Goal: Task Accomplishment & Management: Complete application form

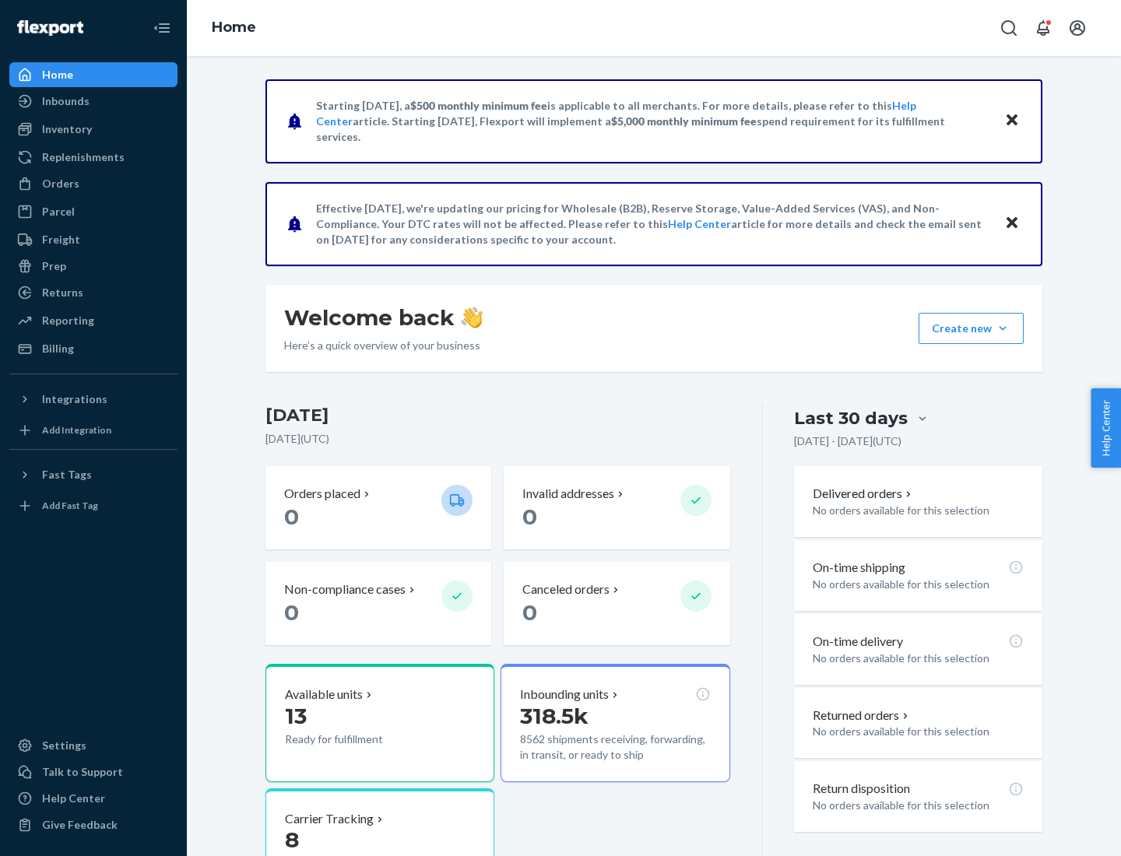
click at [1002, 328] on button "Create new Create new inbound Create new order Create new product" at bounding box center [970, 328] width 105 height 31
click at [93, 101] on div "Inbounds" at bounding box center [93, 101] width 165 height 22
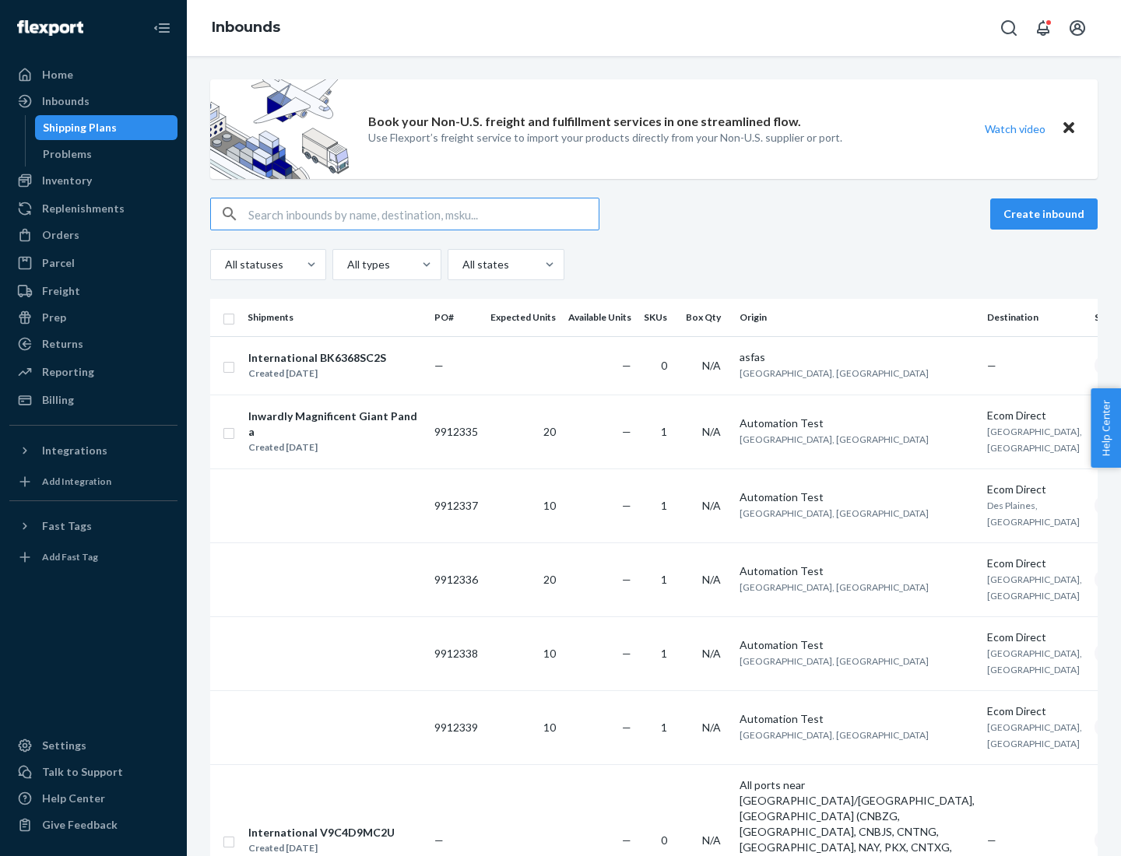
click at [1046, 214] on button "Create inbound" at bounding box center [1043, 213] width 107 height 31
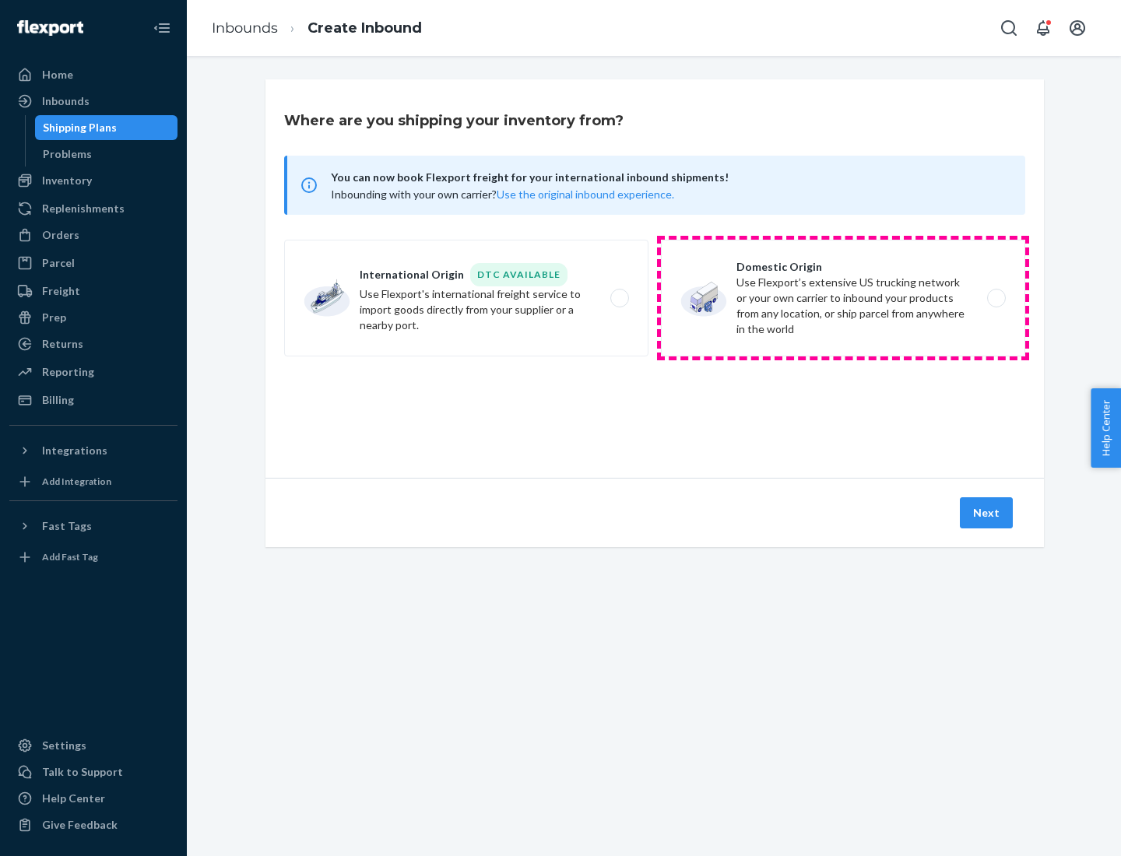
click at [843, 298] on label "Domestic Origin Use Flexport’s extensive US trucking network or your own carrie…" at bounding box center [843, 298] width 364 height 117
click at [995, 298] on input "Domestic Origin Use Flexport’s extensive US trucking network or your own carrie…" at bounding box center [1000, 298] width 10 height 10
radio input "true"
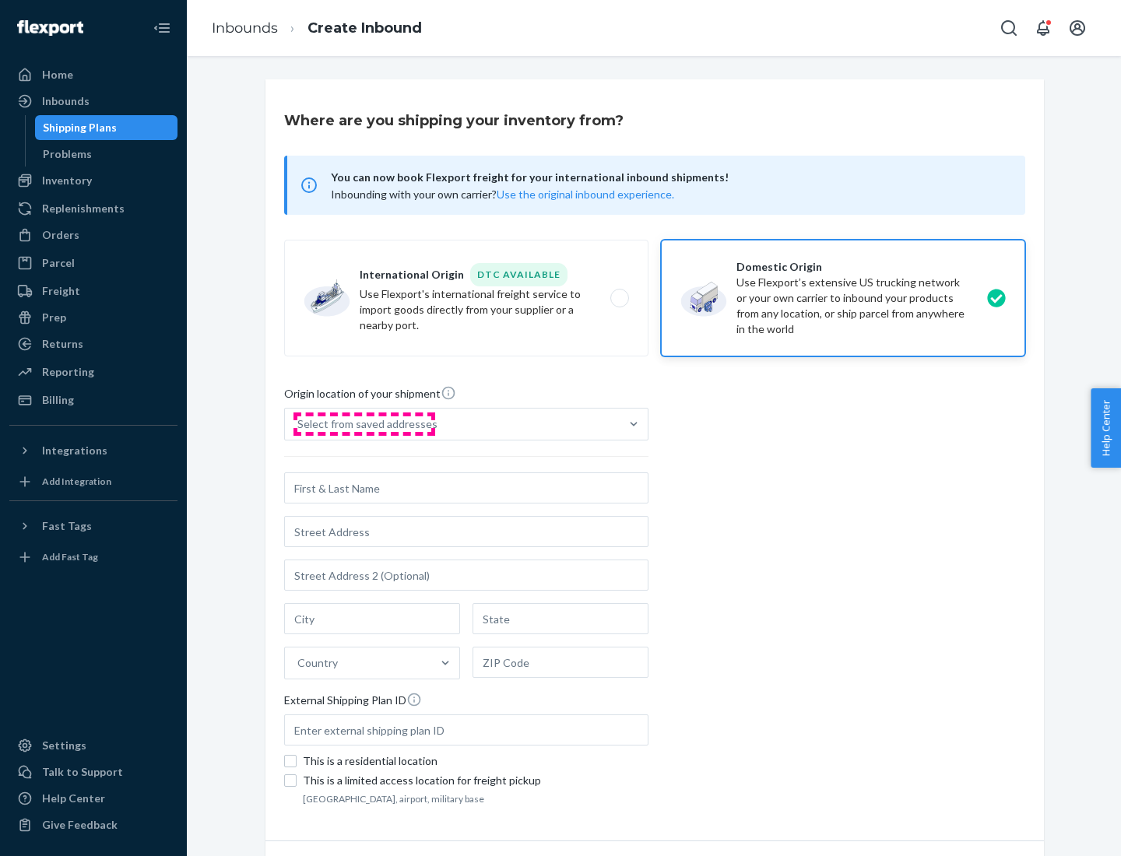
click at [363, 424] on div "Select from saved addresses" at bounding box center [367, 424] width 140 height 16
click at [299, 424] on input "Select from saved addresses" at bounding box center [298, 424] width 2 height 16
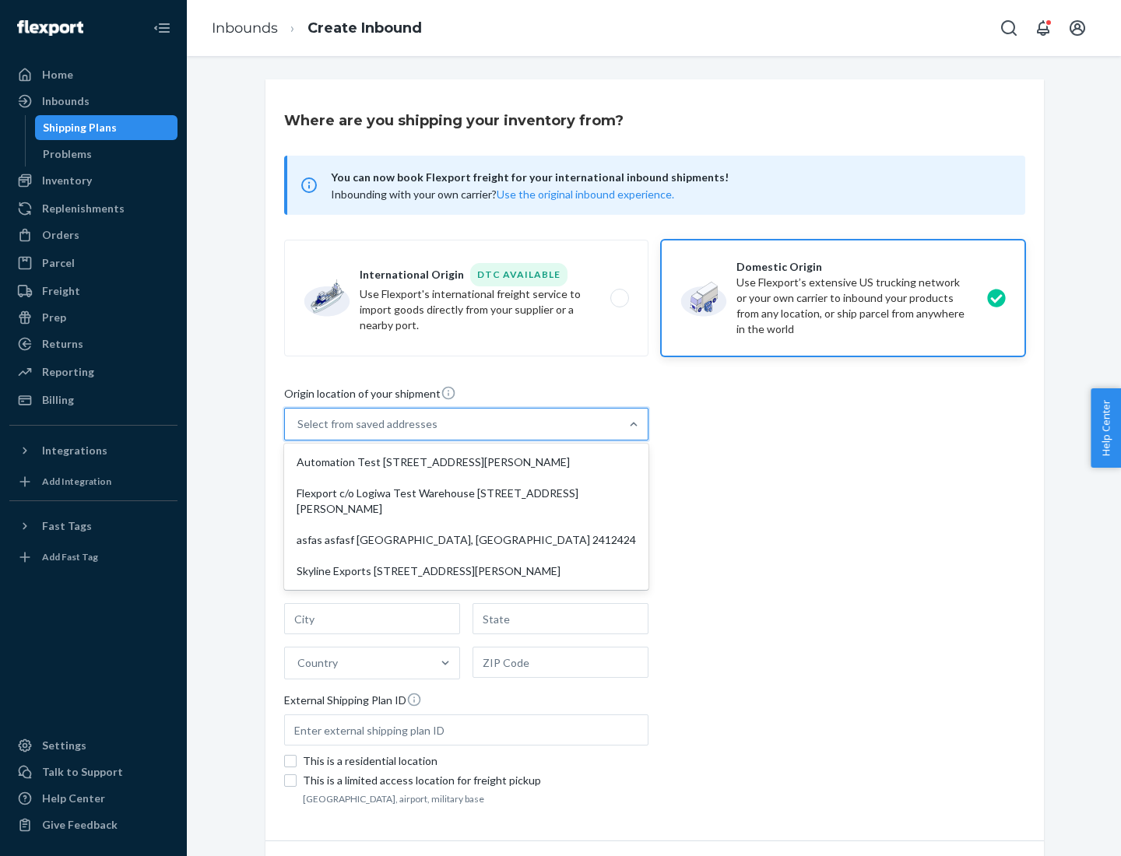
scroll to position [6, 0]
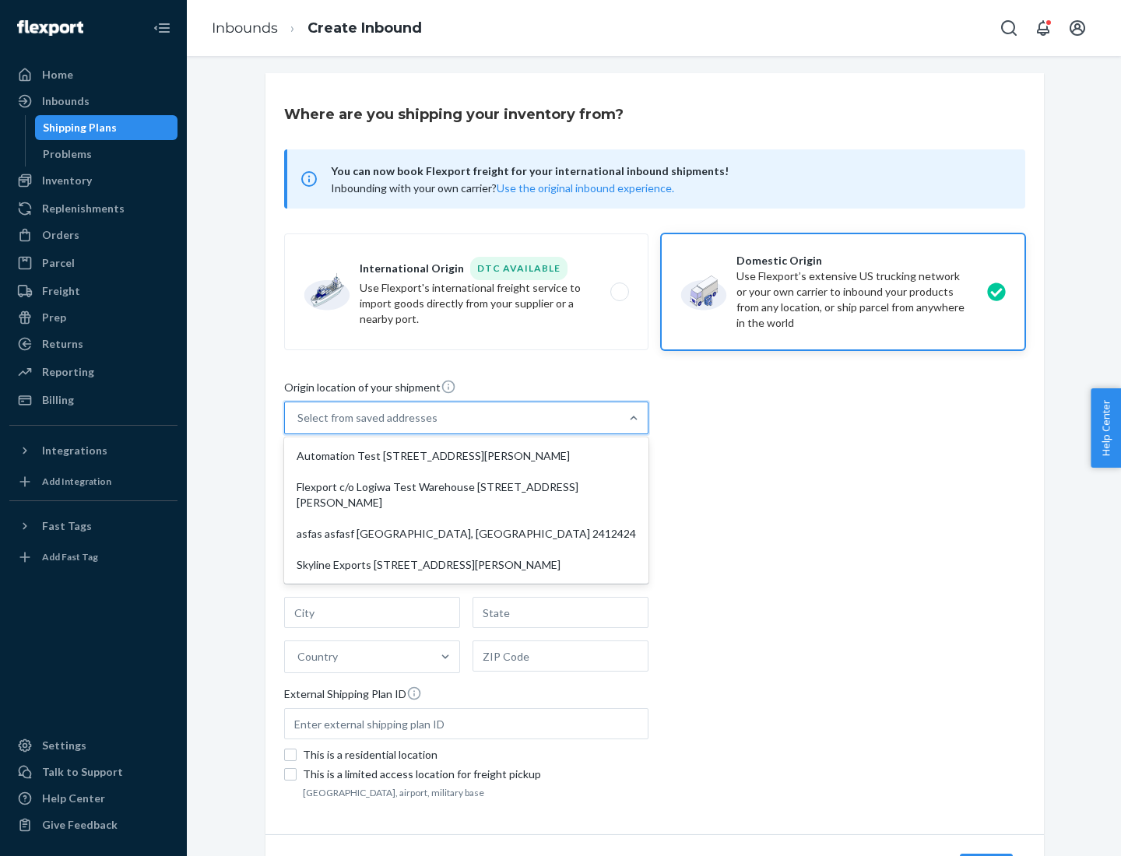
click at [466, 456] on div "Automation Test [STREET_ADDRESS][PERSON_NAME]" at bounding box center [466, 455] width 358 height 31
click at [299, 426] on input "option Automation Test [STREET_ADDRESS][PERSON_NAME] focused, 1 of 4. 4 results…" at bounding box center [298, 418] width 2 height 16
type input "Automation Test"
type input "9th Floor"
type input "[GEOGRAPHIC_DATA]"
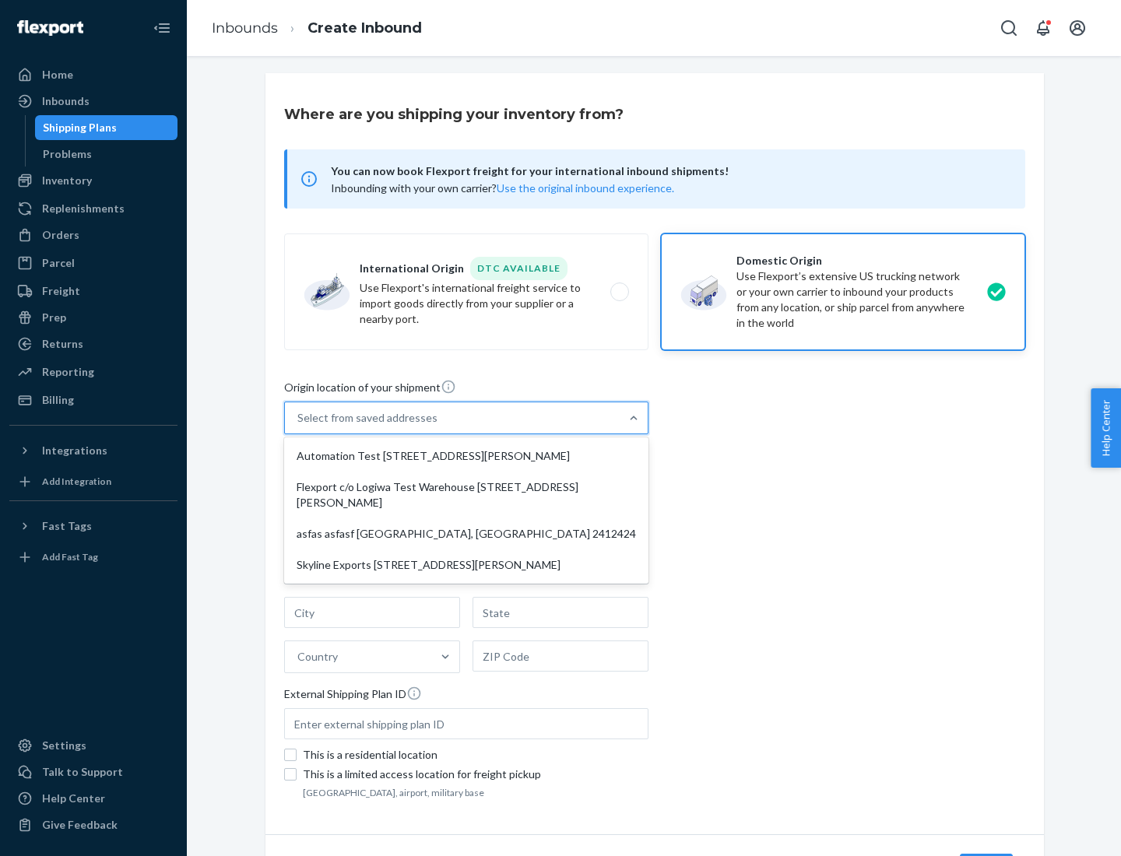
type input "CA"
type input "94104"
type input "[STREET_ADDRESS][PERSON_NAME]"
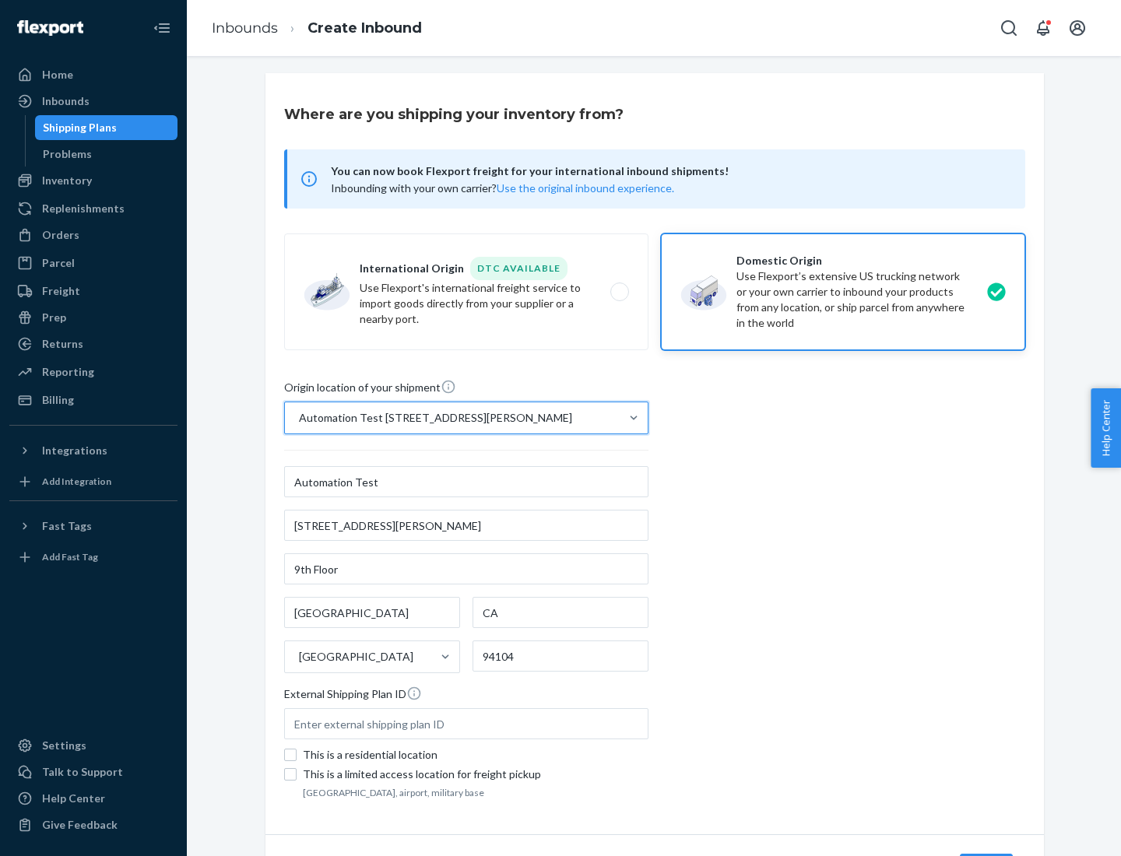
scroll to position [91, 0]
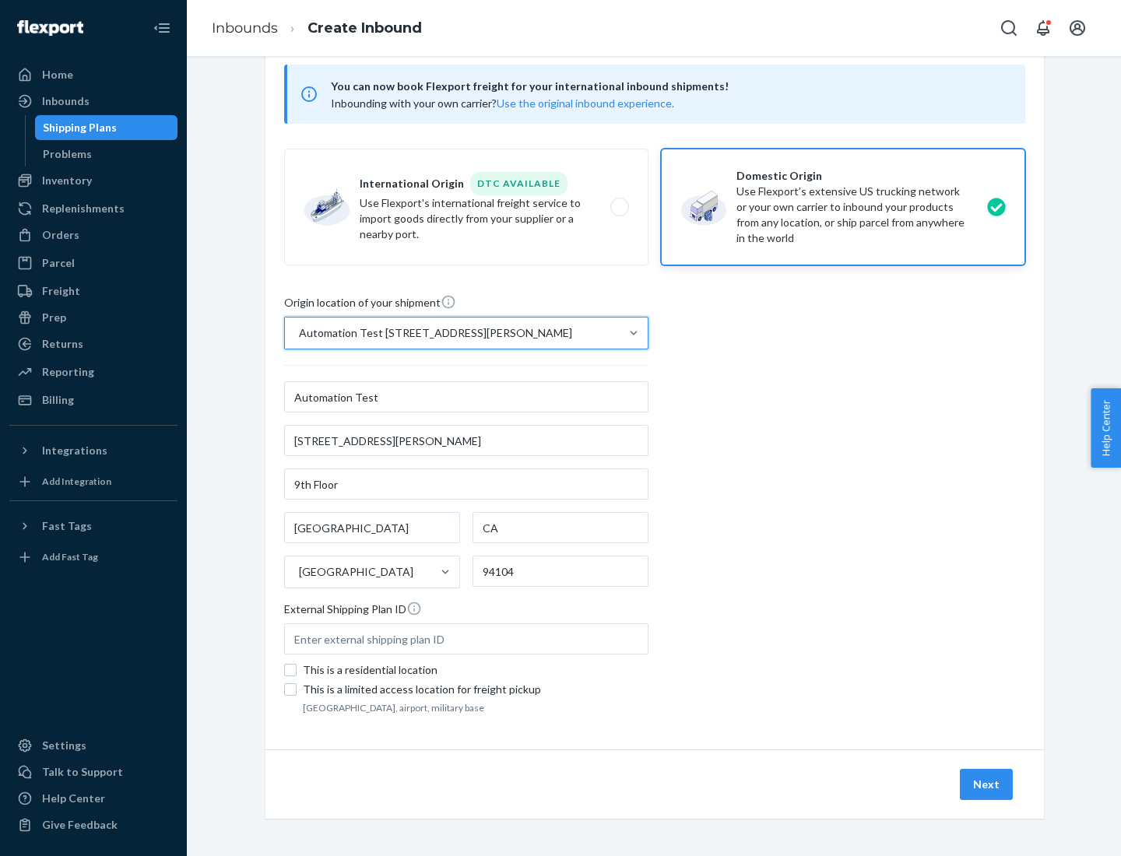
click at [987, 784] on button "Next" at bounding box center [986, 784] width 53 height 31
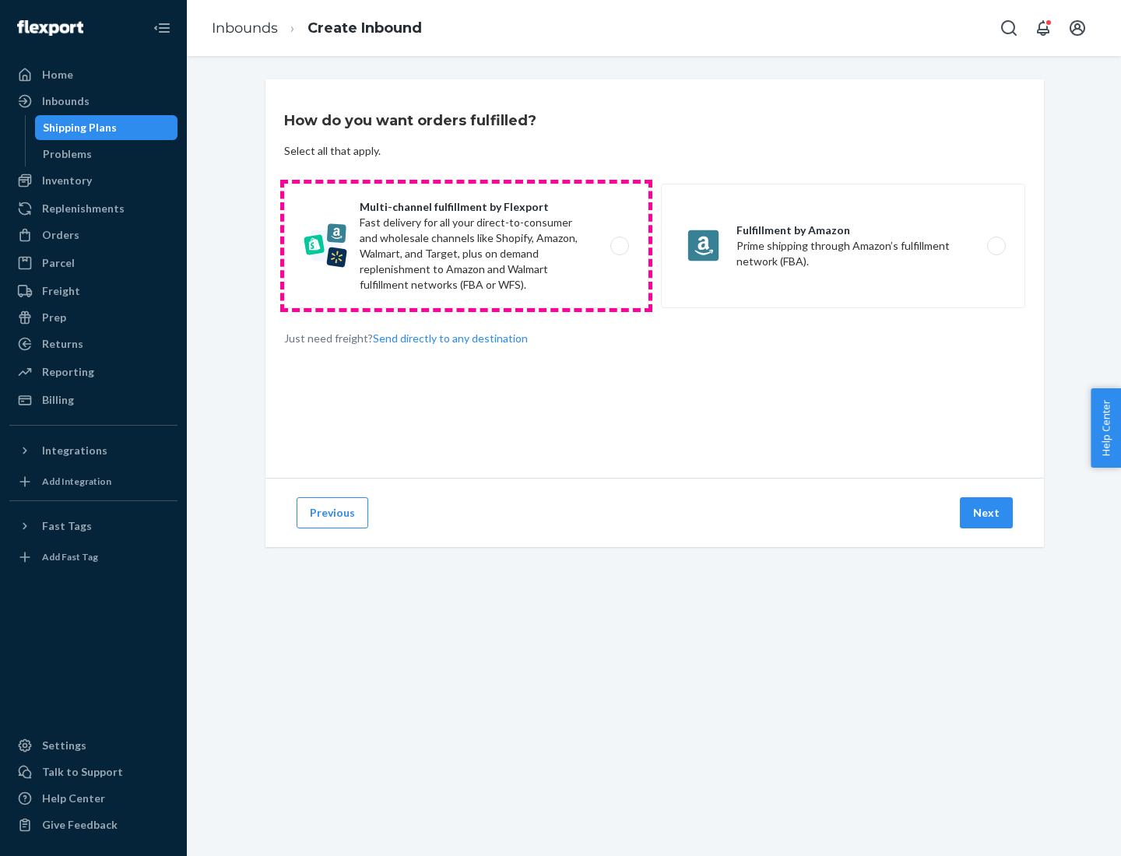
click at [466, 246] on label "Multi-channel fulfillment by Flexport Fast delivery for all your direct-to-cons…" at bounding box center [466, 246] width 364 height 125
click at [619, 246] on input "Multi-channel fulfillment by Flexport Fast delivery for all your direct-to-cons…" at bounding box center [624, 246] width 10 height 10
radio input "true"
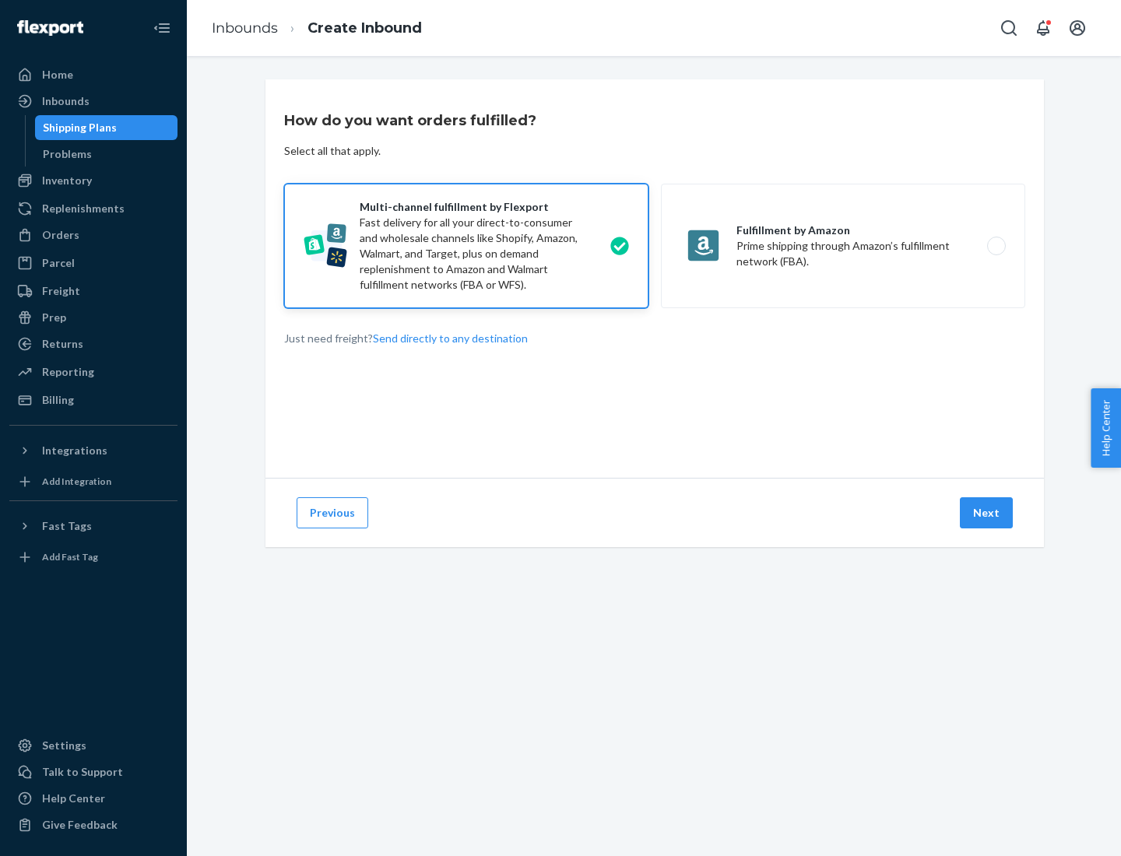
click at [987, 513] on button "Next" at bounding box center [986, 512] width 53 height 31
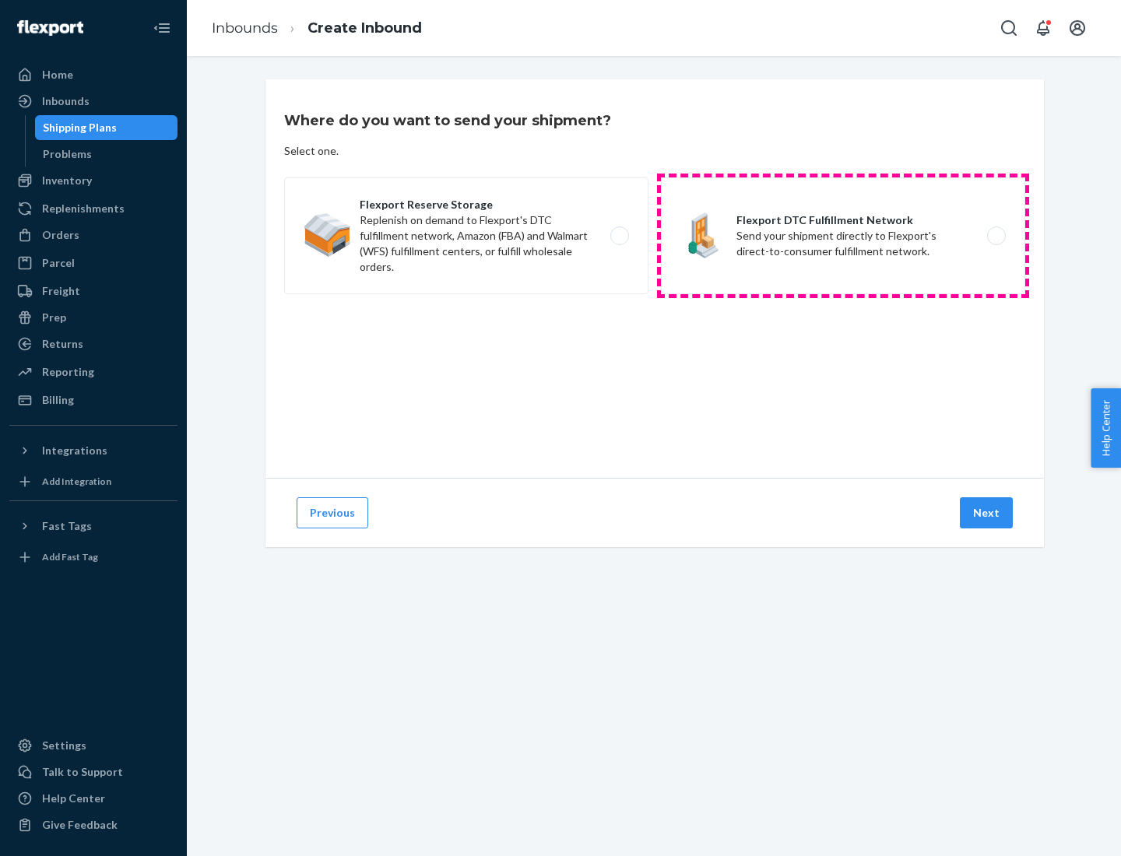
click at [843, 236] on label "Flexport DTC Fulfillment Network Send your shipment directly to Flexport's dire…" at bounding box center [843, 235] width 364 height 117
click at [995, 236] on input "Flexport DTC Fulfillment Network Send your shipment directly to Flexport's dire…" at bounding box center [1000, 236] width 10 height 10
radio input "true"
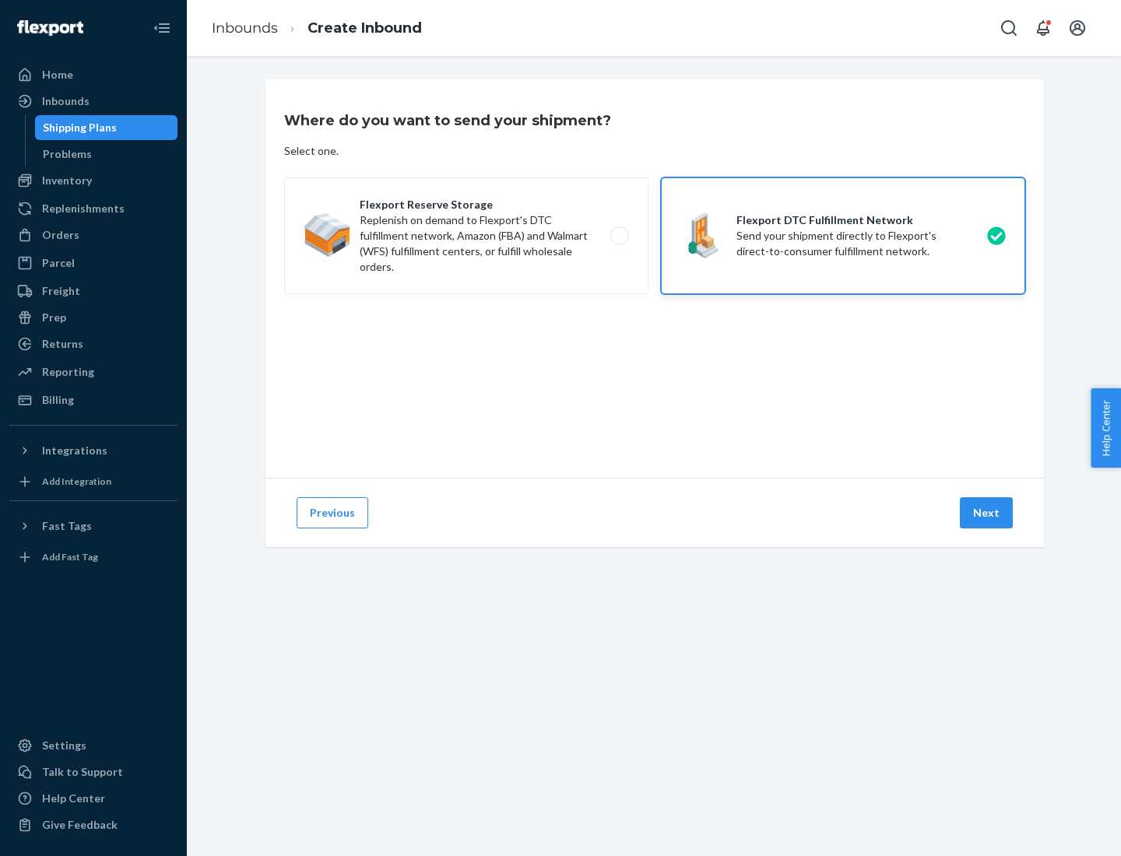
click at [987, 513] on button "Next" at bounding box center [986, 512] width 53 height 31
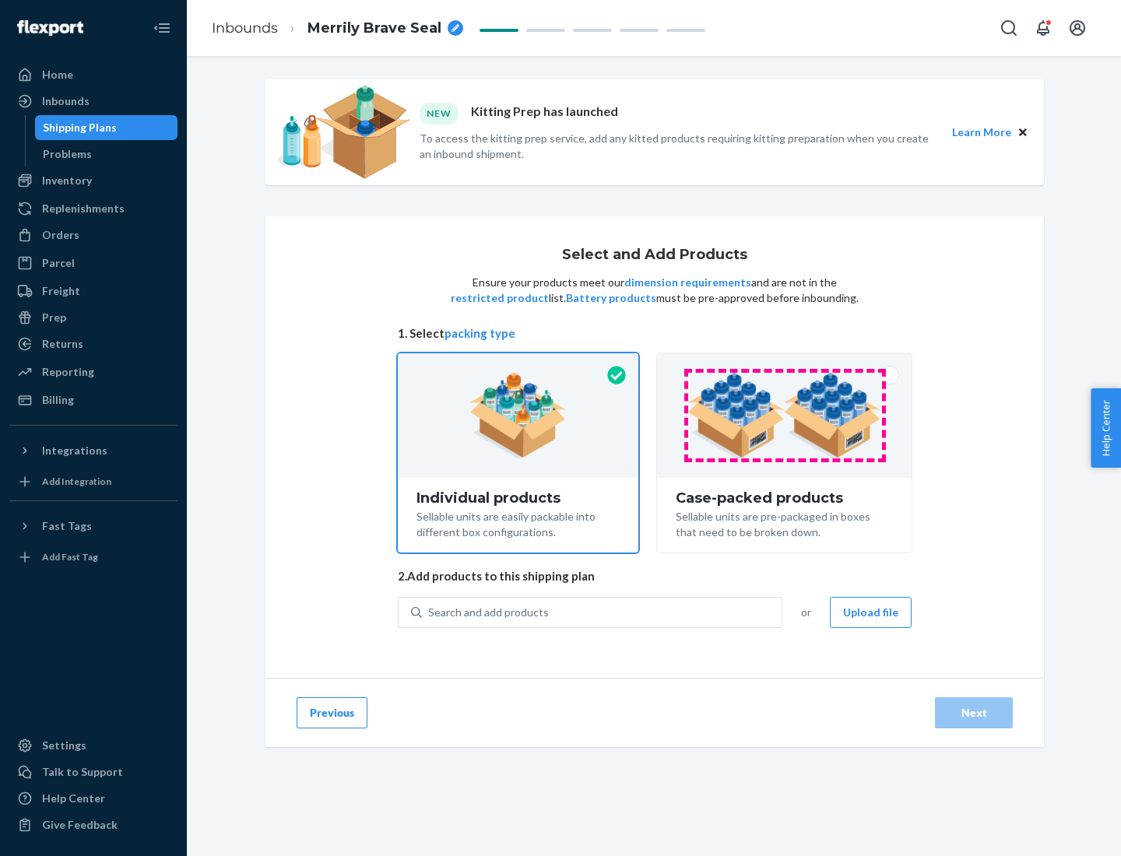
click at [784, 416] on img at bounding box center [784, 416] width 194 height 86
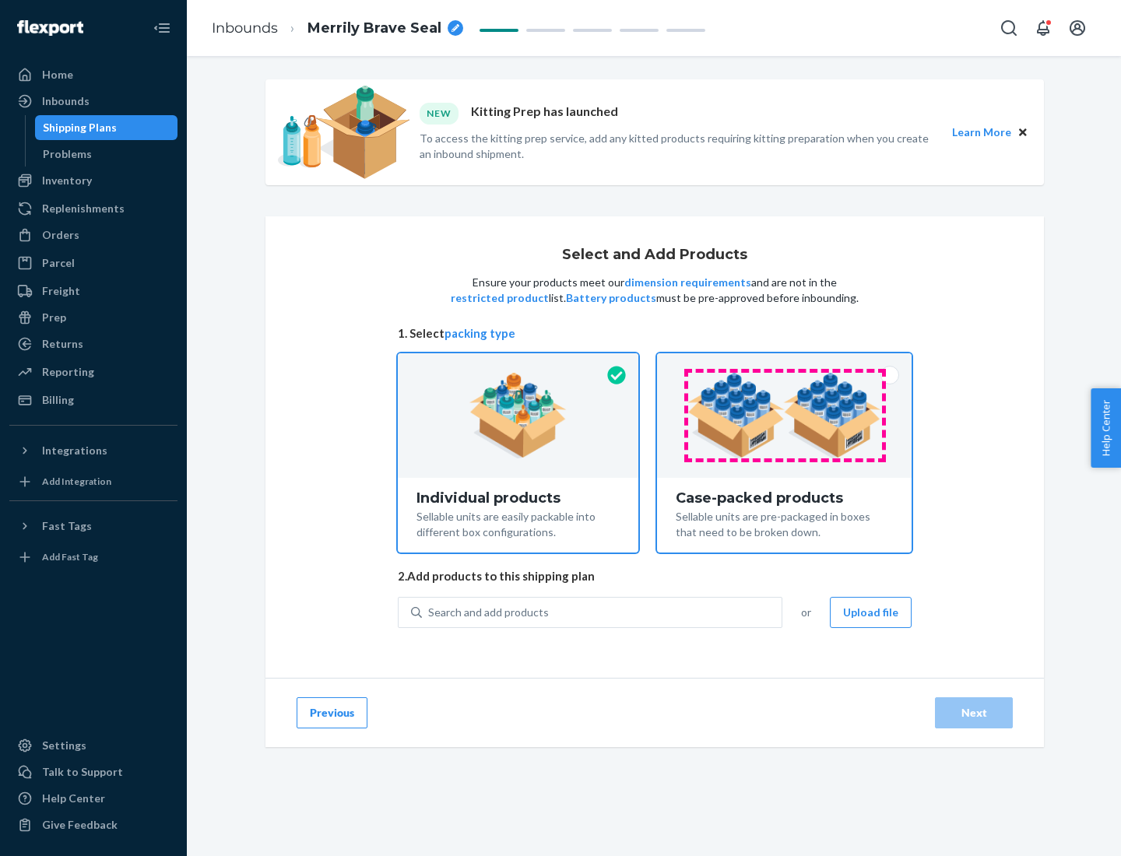
click at [784, 363] on input "Case-packed products Sellable units are pre-packaged in boxes that need to be b…" at bounding box center [784, 358] width 10 height 10
radio input "true"
radio input "false"
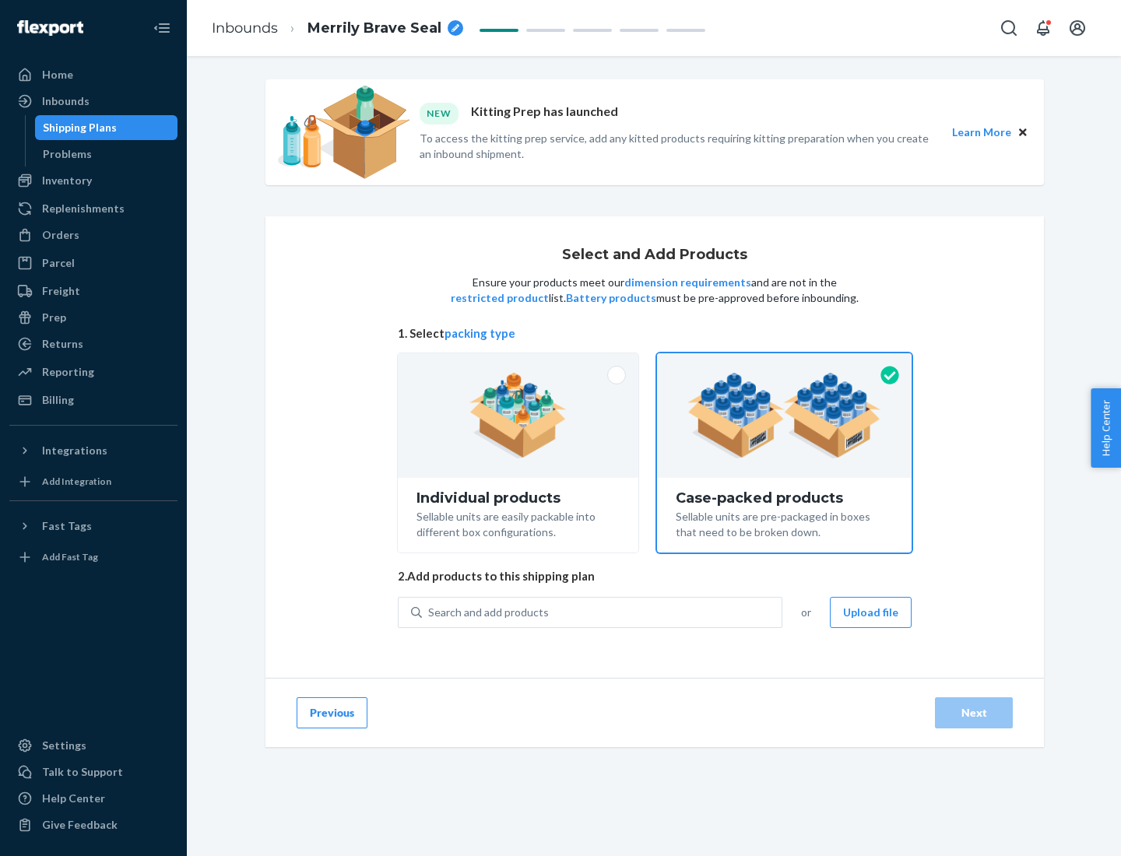
click at [602, 612] on div "Search and add products" at bounding box center [602, 612] width 360 height 28
click at [430, 612] on input "Search and add products" at bounding box center [429, 613] width 2 height 16
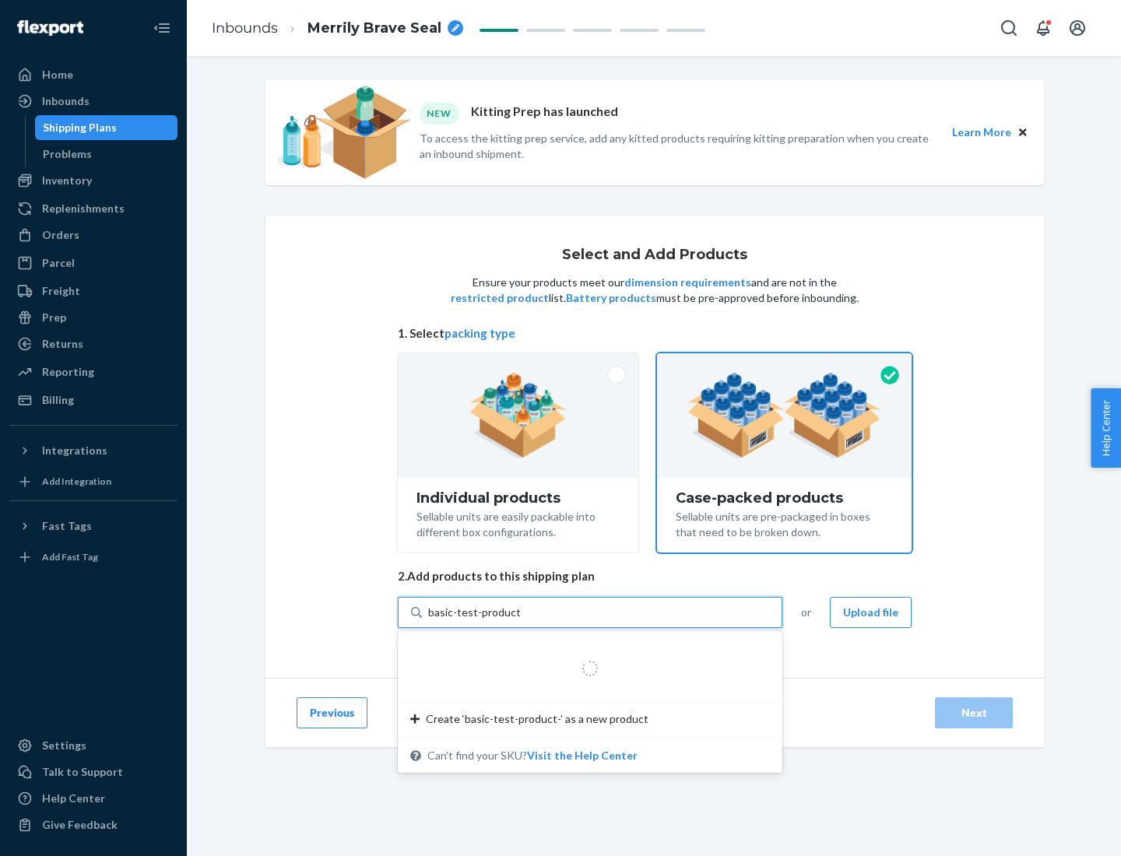
type input "basic-test-product-1"
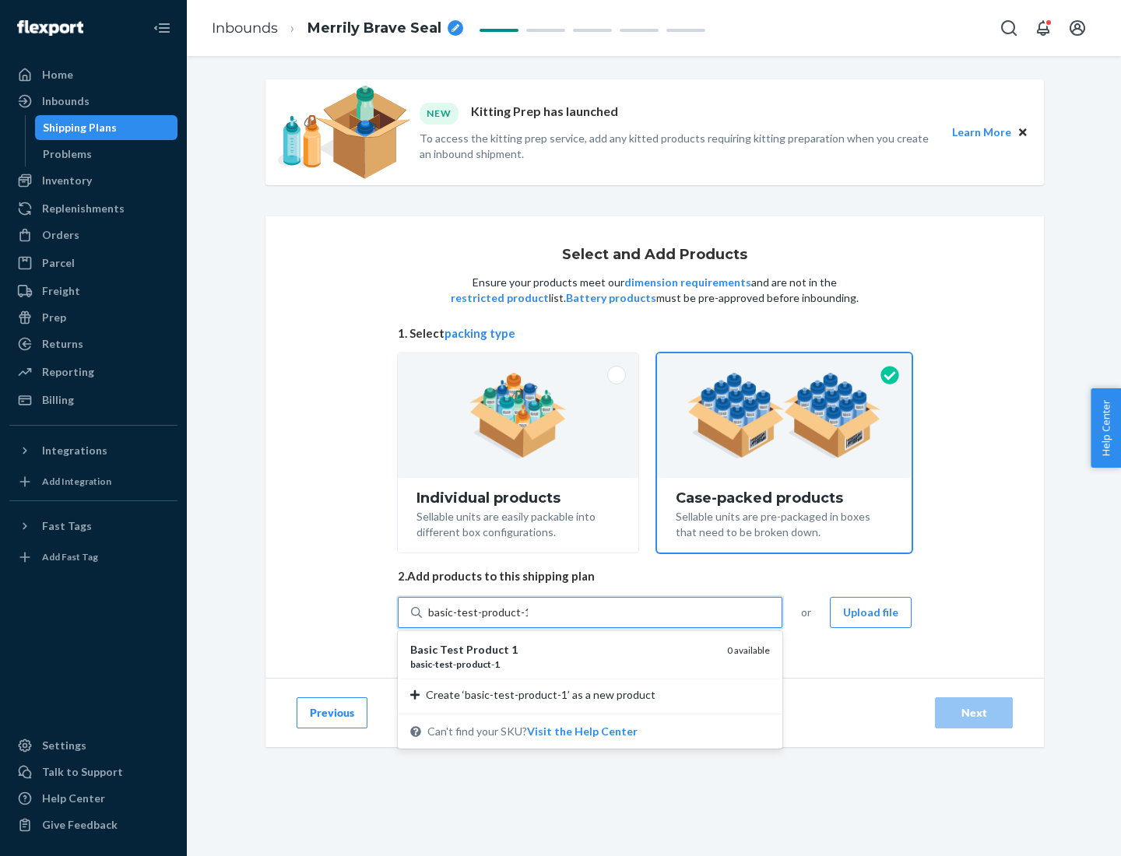
click at [563, 664] on div "basic - test - product - 1" at bounding box center [562, 664] width 304 height 13
click at [528, 620] on input "basic-test-product-1" at bounding box center [478, 613] width 100 height 16
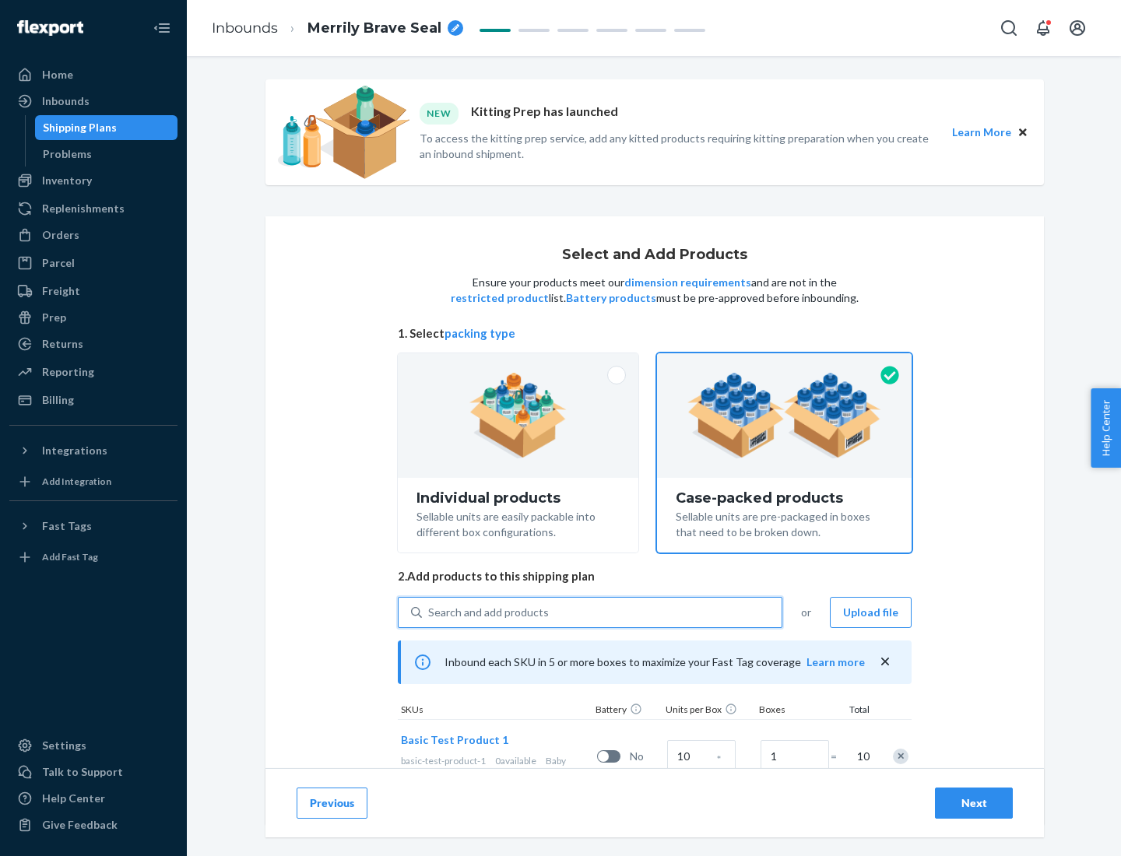
scroll to position [56, 0]
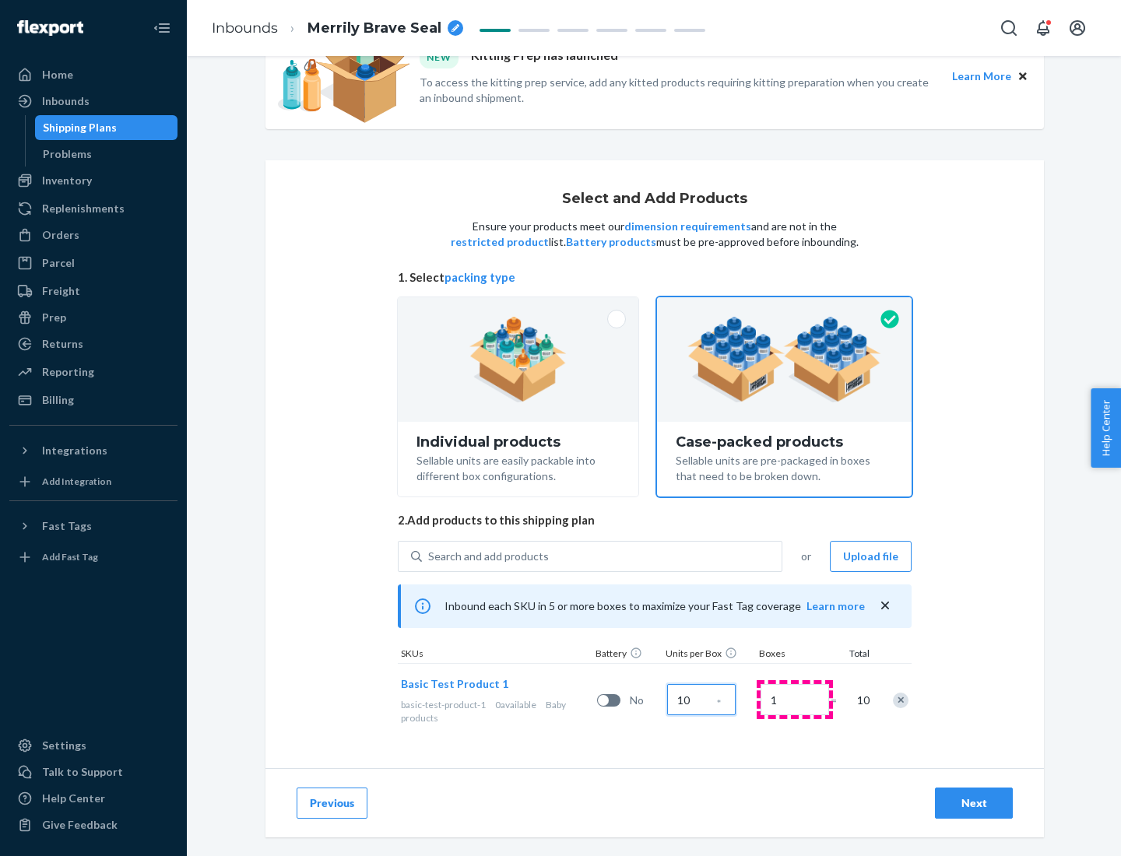
type input "10"
type input "7"
click at [974, 803] on div "Next" at bounding box center [973, 803] width 51 height 16
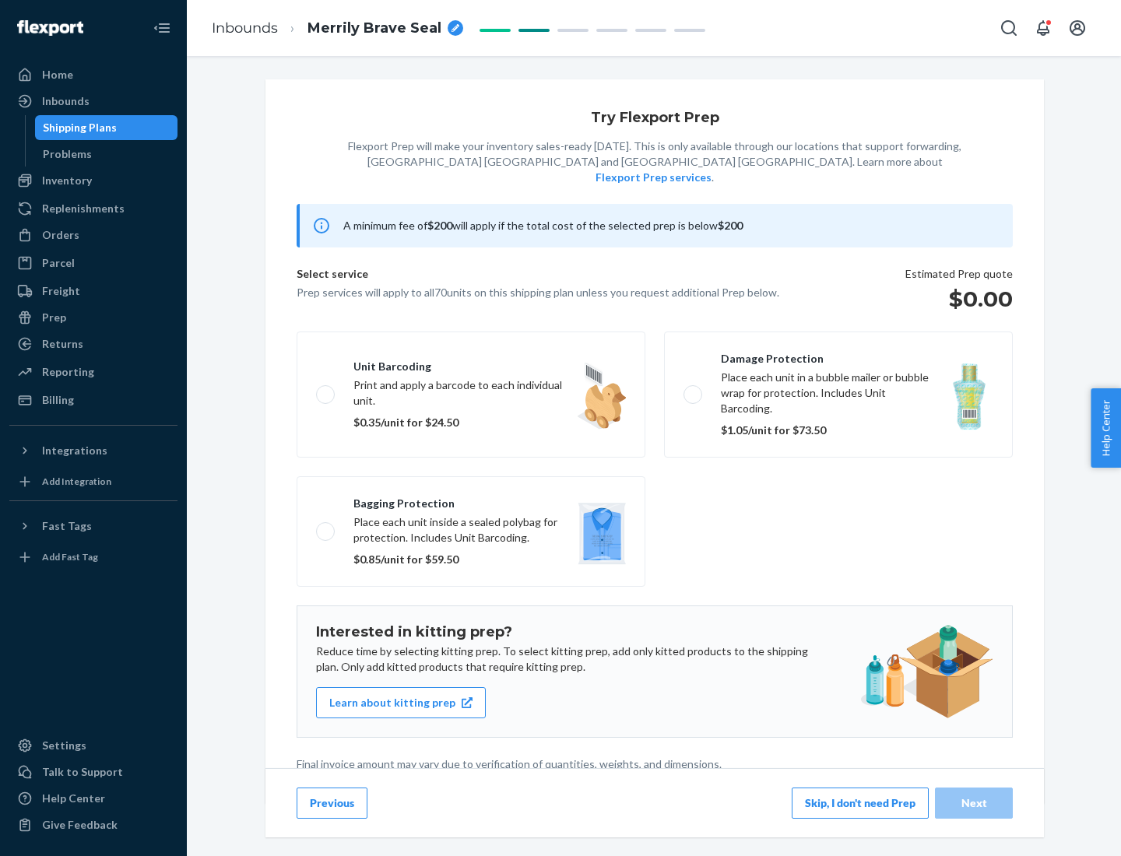
scroll to position [4, 0]
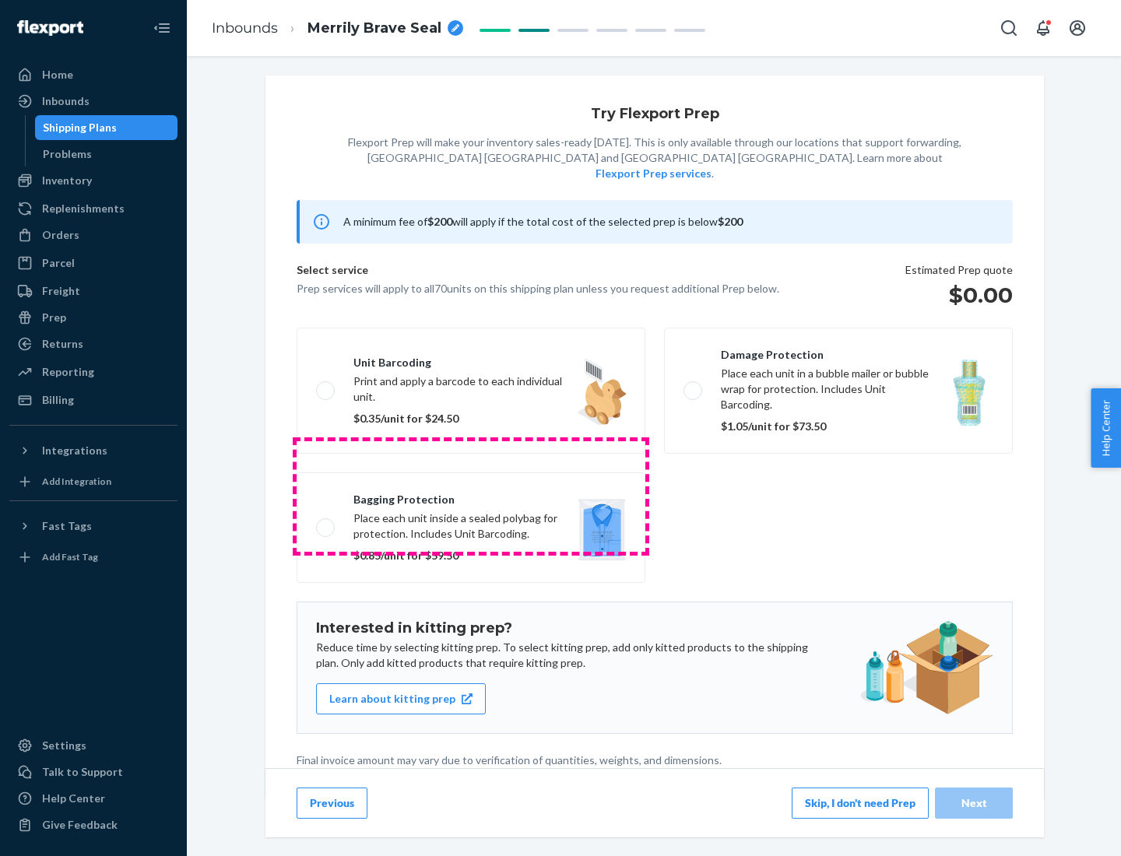
click at [471, 496] on label "Bagging protection Place each unit inside a sealed polybag for protection. Incl…" at bounding box center [471, 527] width 349 height 111
click at [326, 522] on input "Bagging protection Place each unit inside a sealed polybag for protection. Incl…" at bounding box center [321, 527] width 10 height 10
checkbox input "true"
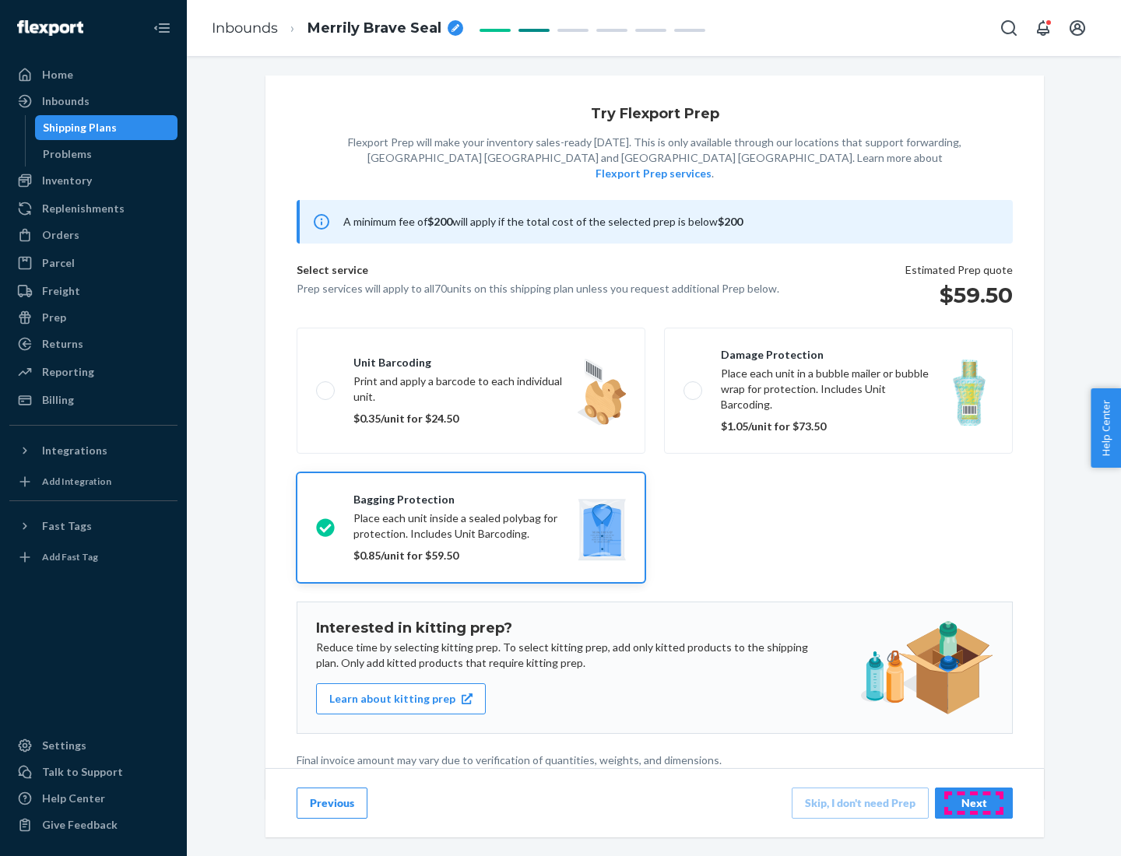
click at [974, 802] on div "Next" at bounding box center [973, 803] width 51 height 16
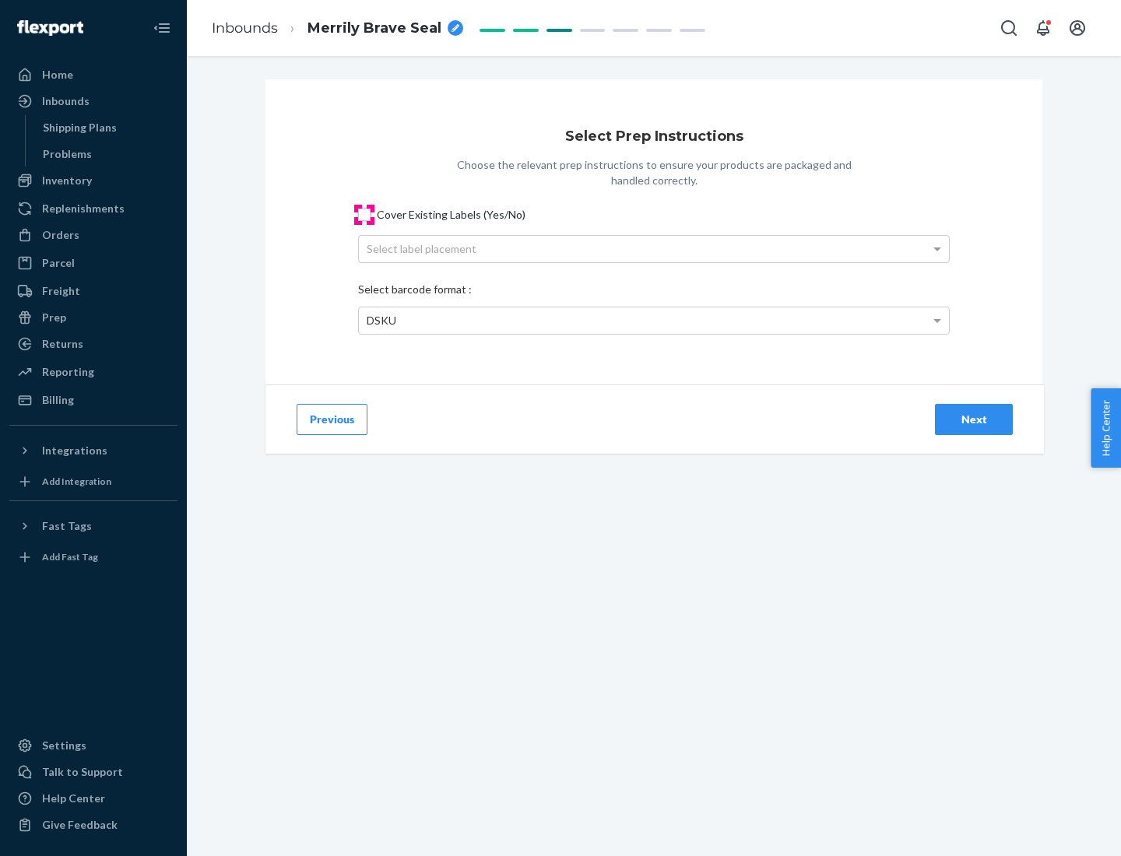
click at [364, 214] on input "Cover Existing Labels (Yes/No)" at bounding box center [364, 215] width 12 height 12
checkbox input "true"
click at [654, 248] on div "Select label placement" at bounding box center [654, 249] width 590 height 26
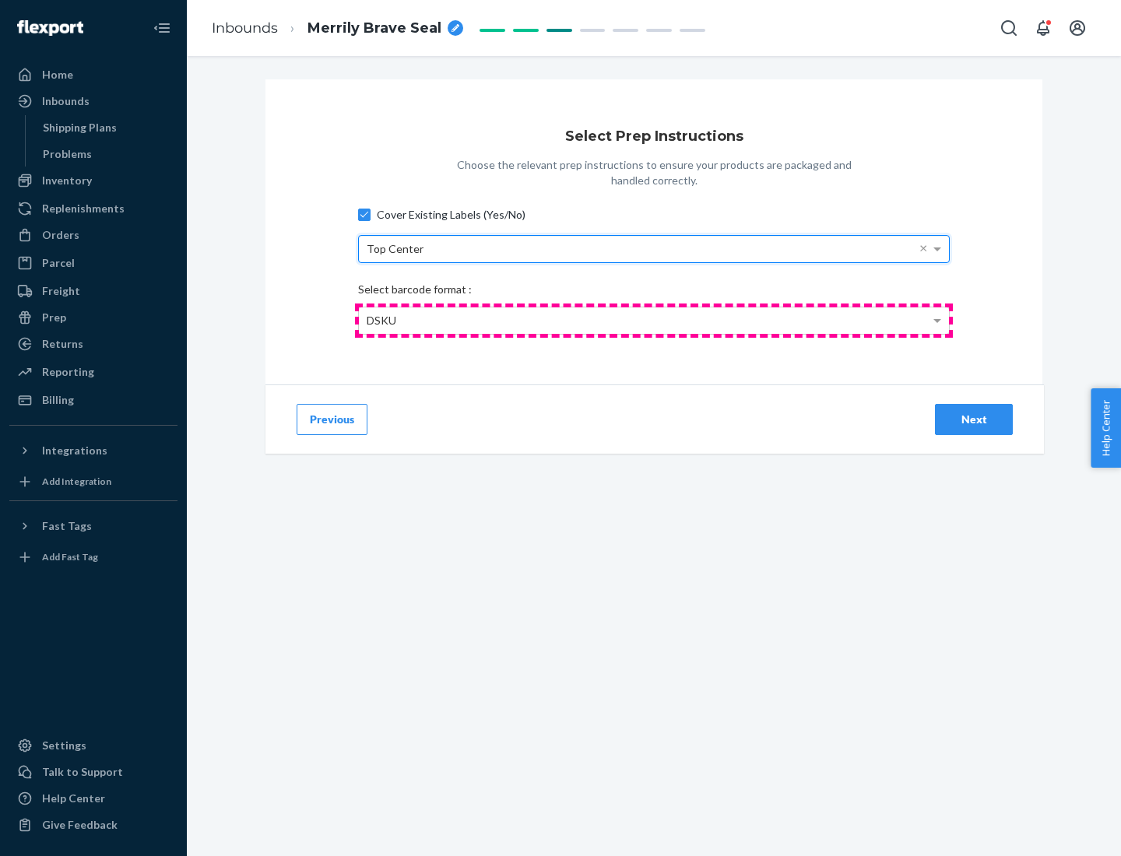
click at [654, 320] on div "DSKU" at bounding box center [654, 320] width 590 height 26
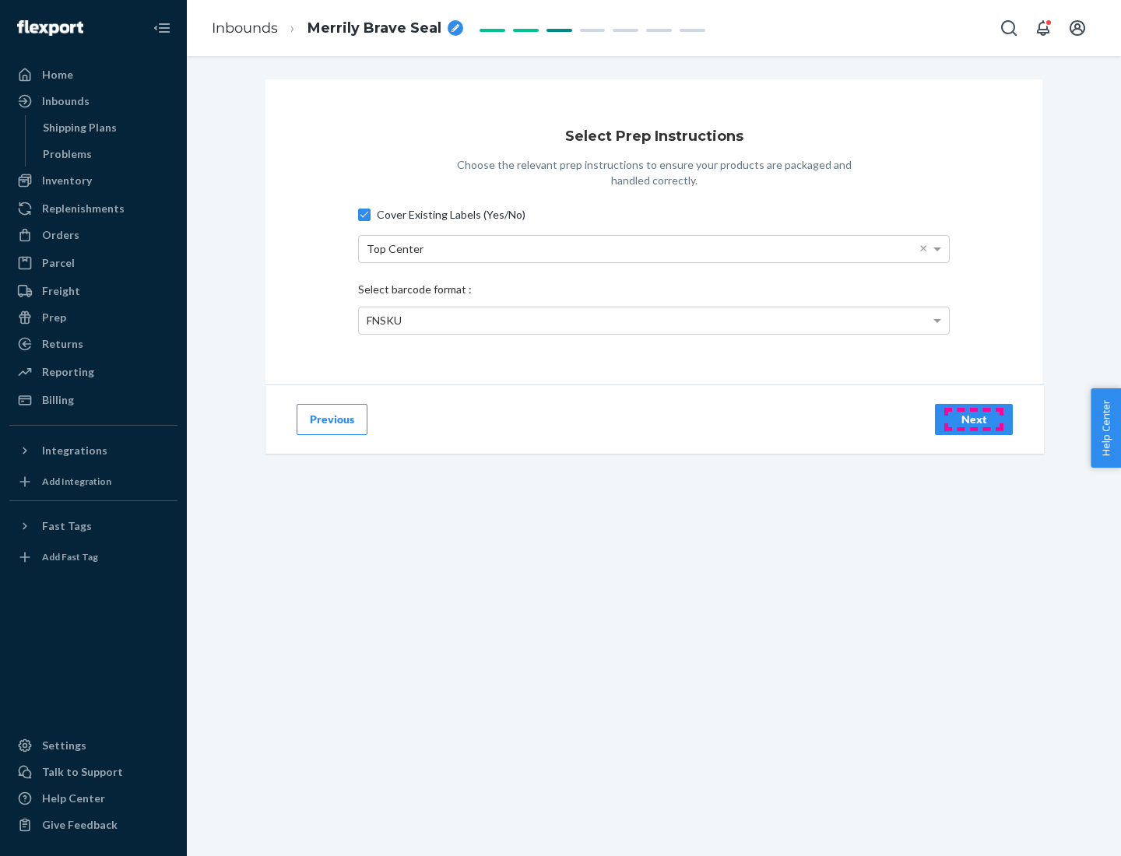
click at [974, 419] on div "Next" at bounding box center [973, 420] width 51 height 16
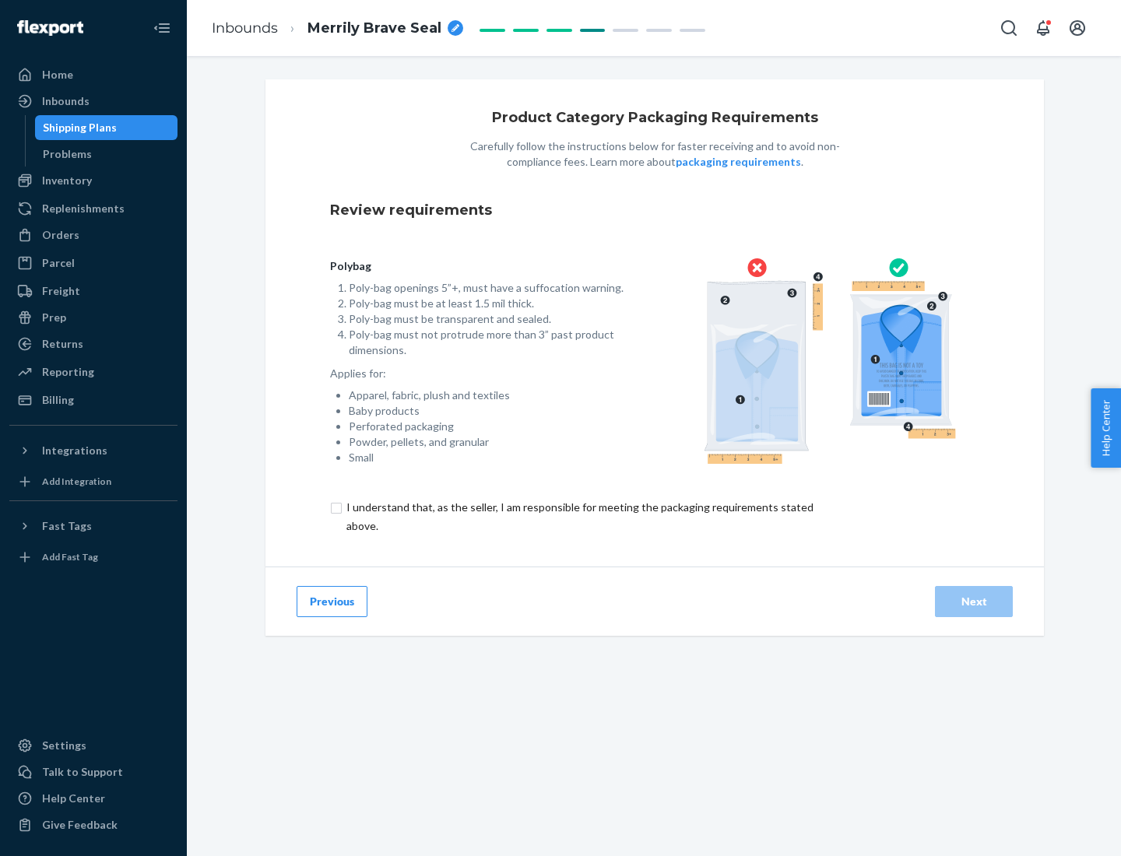
click at [578, 516] on input "checkbox" at bounding box center [589, 516] width 518 height 37
checkbox input "true"
click at [974, 601] on div "Next" at bounding box center [973, 602] width 51 height 16
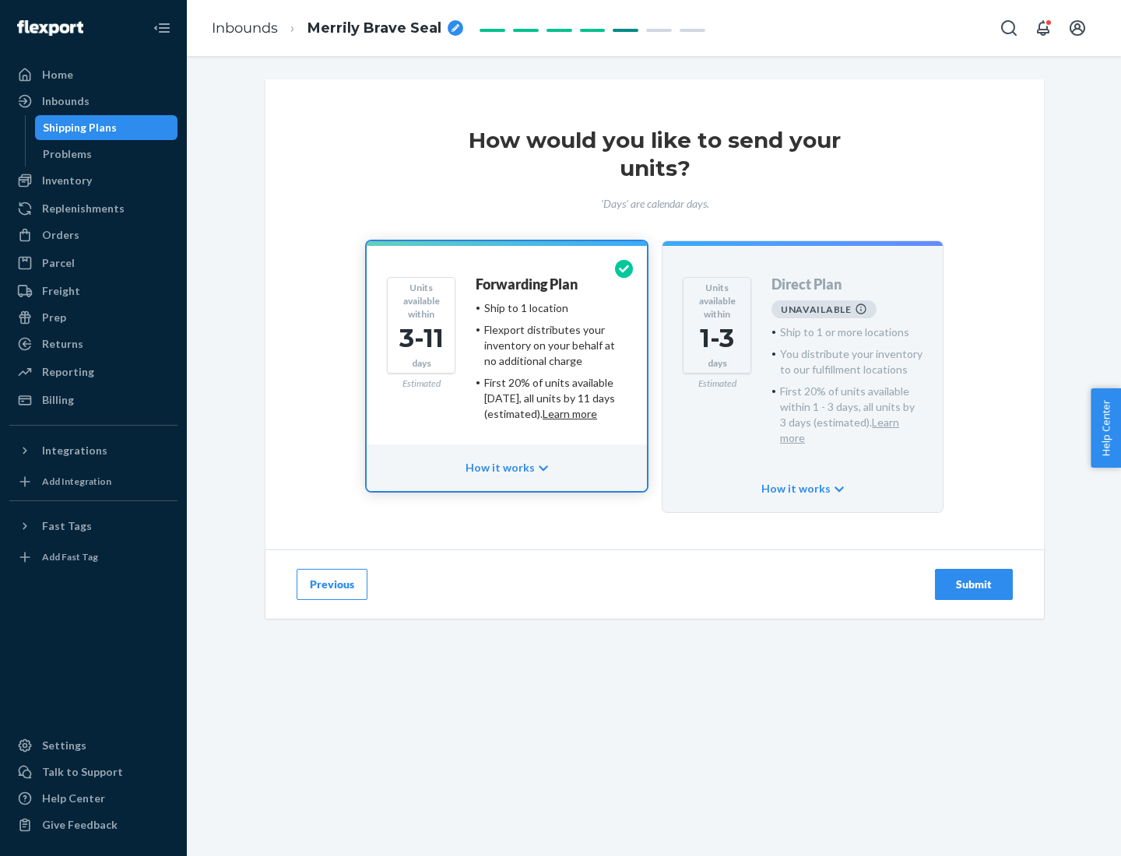
click at [528, 284] on h4 "Forwarding Plan" at bounding box center [526, 285] width 102 height 16
click at [974, 577] on div "Submit" at bounding box center [973, 585] width 51 height 16
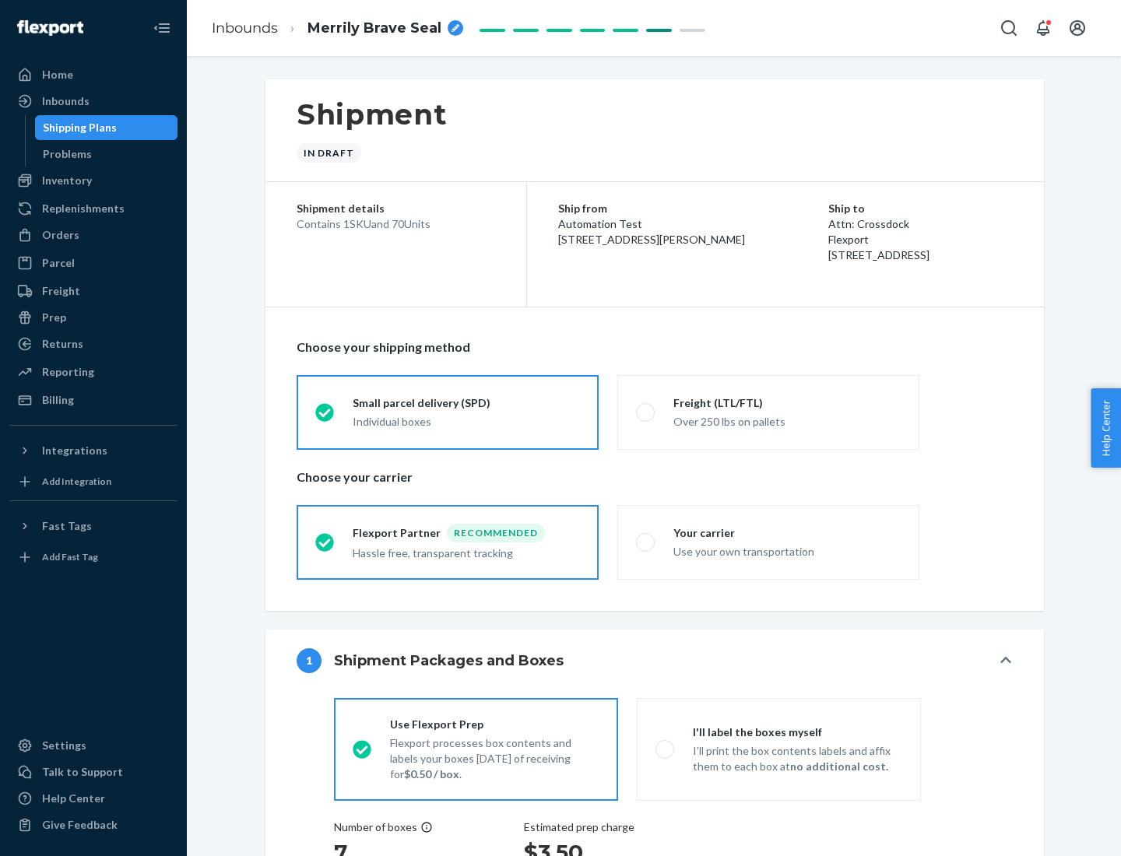
radio input "true"
radio input "false"
radio input "true"
radio input "false"
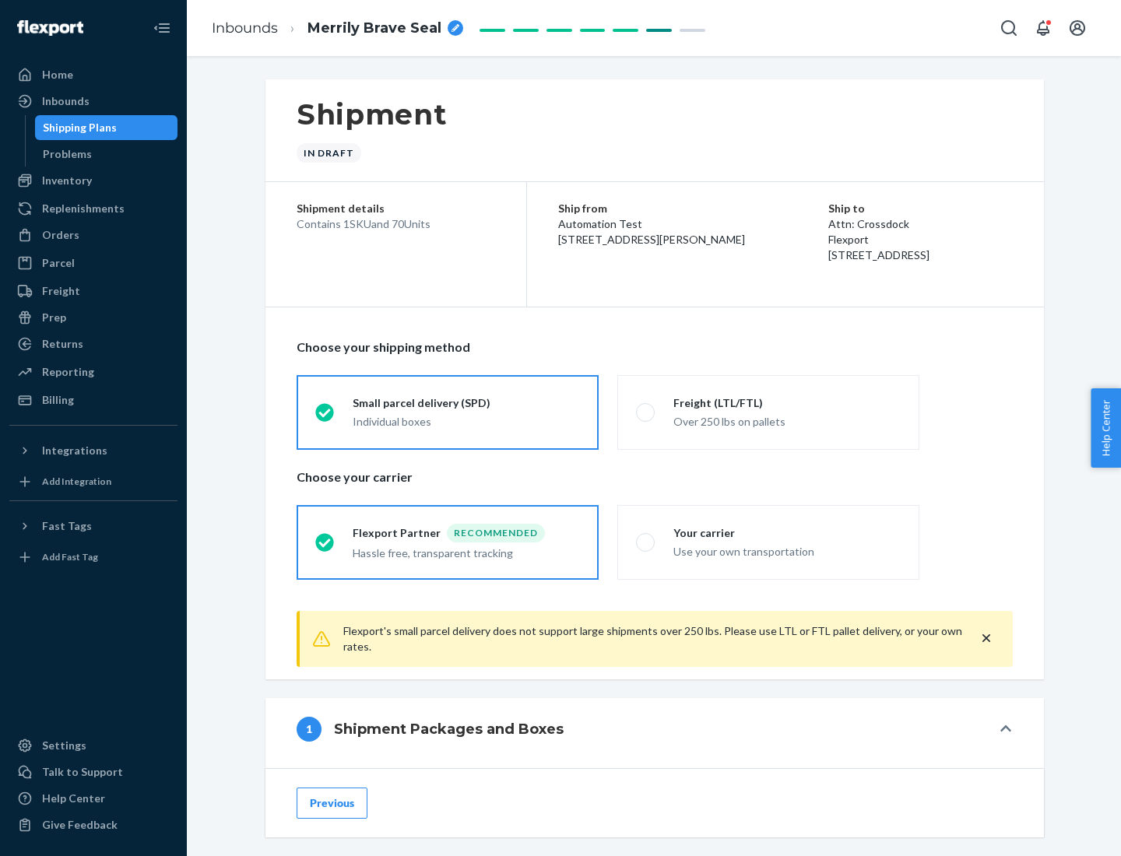
click at [768, 412] on div "Over 250 lbs on pallets" at bounding box center [786, 420] width 227 height 19
click at [646, 412] on input "Freight (LTL/FTL) Over 250 lbs on pallets" at bounding box center [641, 412] width 10 height 10
radio input "true"
radio input "false"
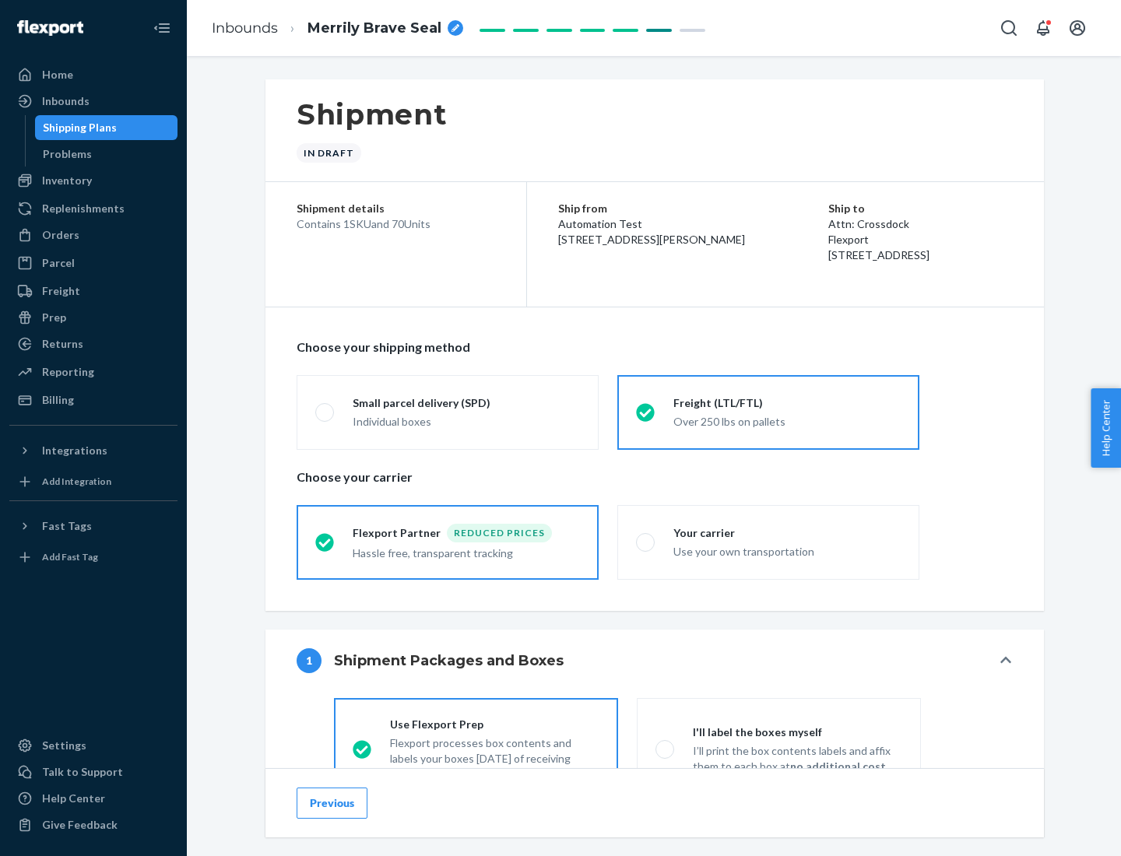
scroll to position [86, 0]
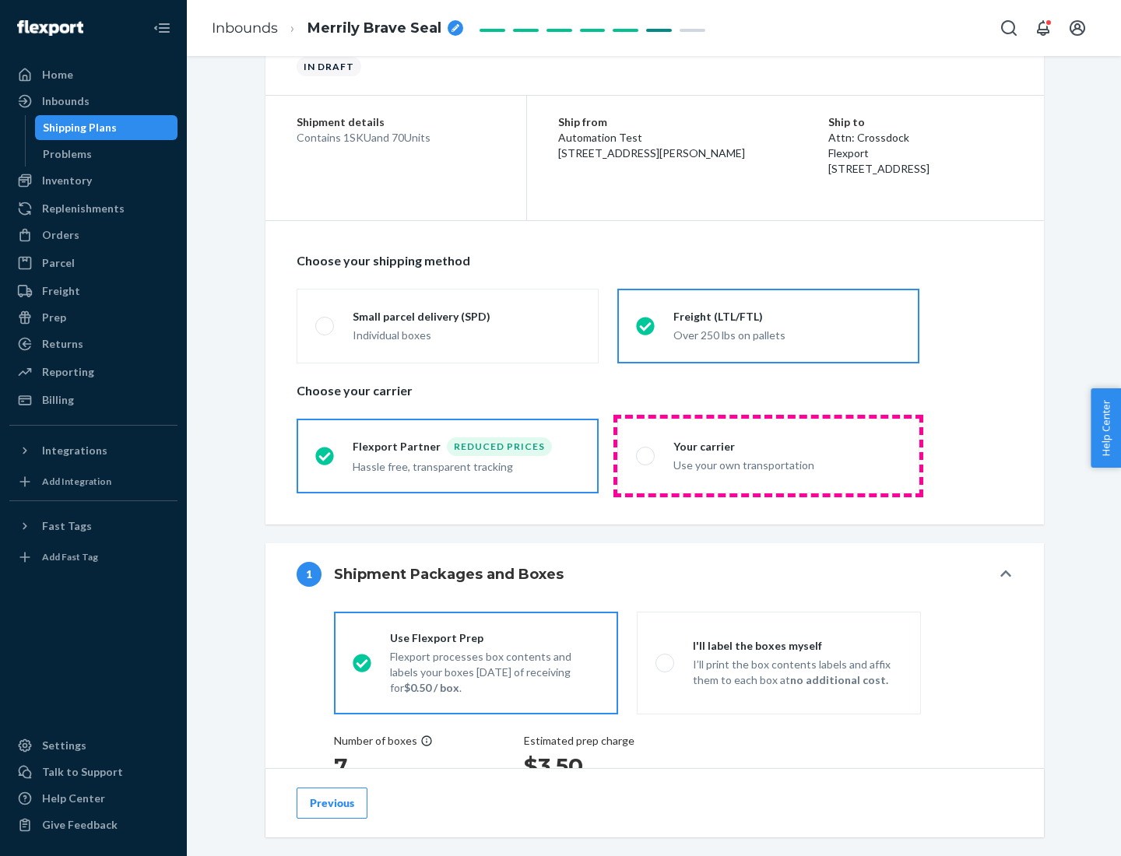
click at [768, 455] on div "Use your own transportation" at bounding box center [786, 463] width 227 height 19
click at [646, 455] on input "Your carrier Use your own transportation" at bounding box center [641, 456] width 10 height 10
radio input "true"
radio input "false"
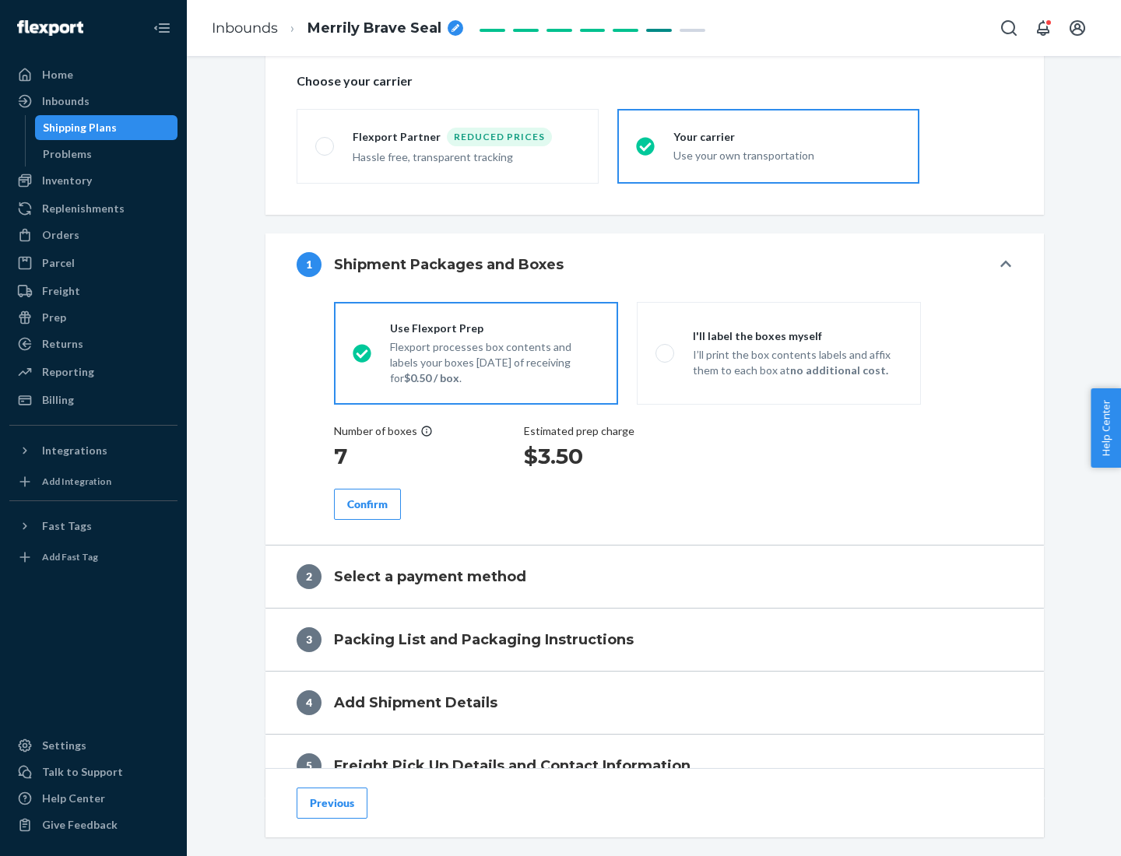
scroll to position [293, 0]
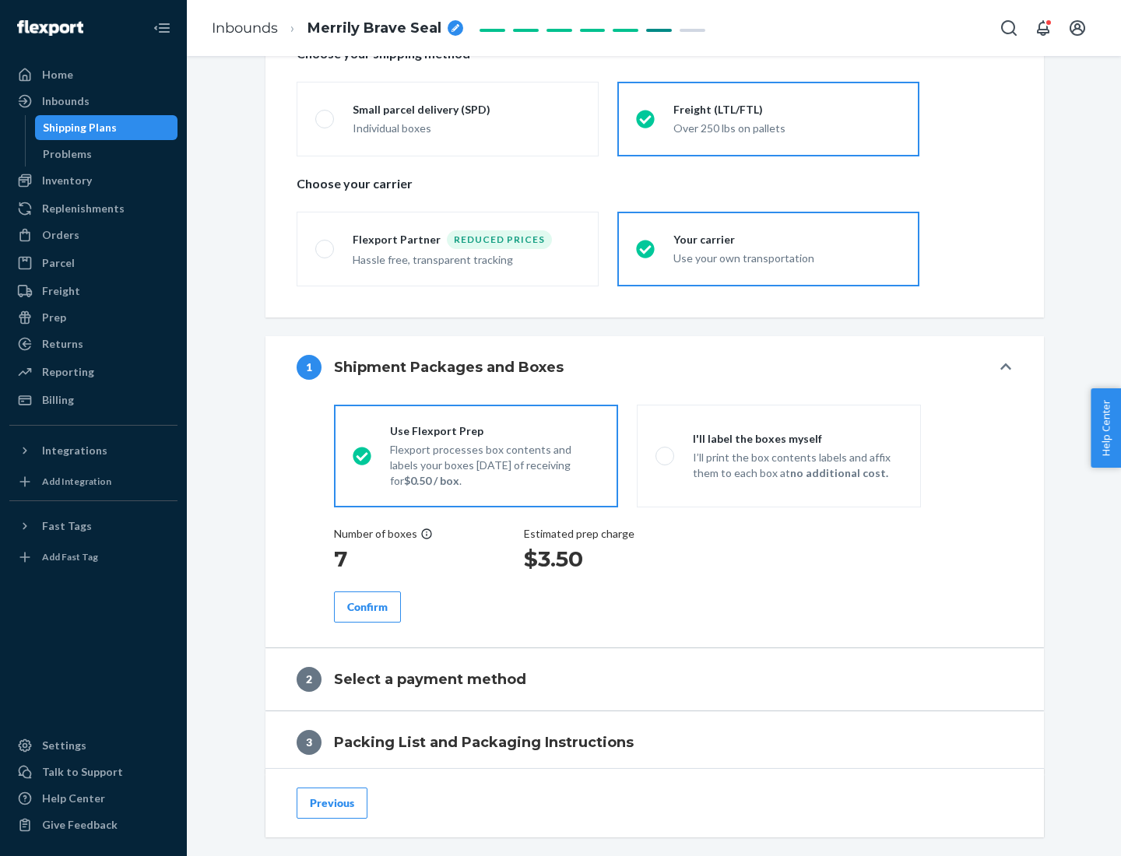
click at [778, 455] on p "I’ll print the box contents labels and affix them to each box at no additional …" at bounding box center [797, 465] width 209 height 31
click at [665, 455] on input "I'll label the boxes myself I’ll print the box contents labels and affix them t…" at bounding box center [660, 456] width 10 height 10
radio input "true"
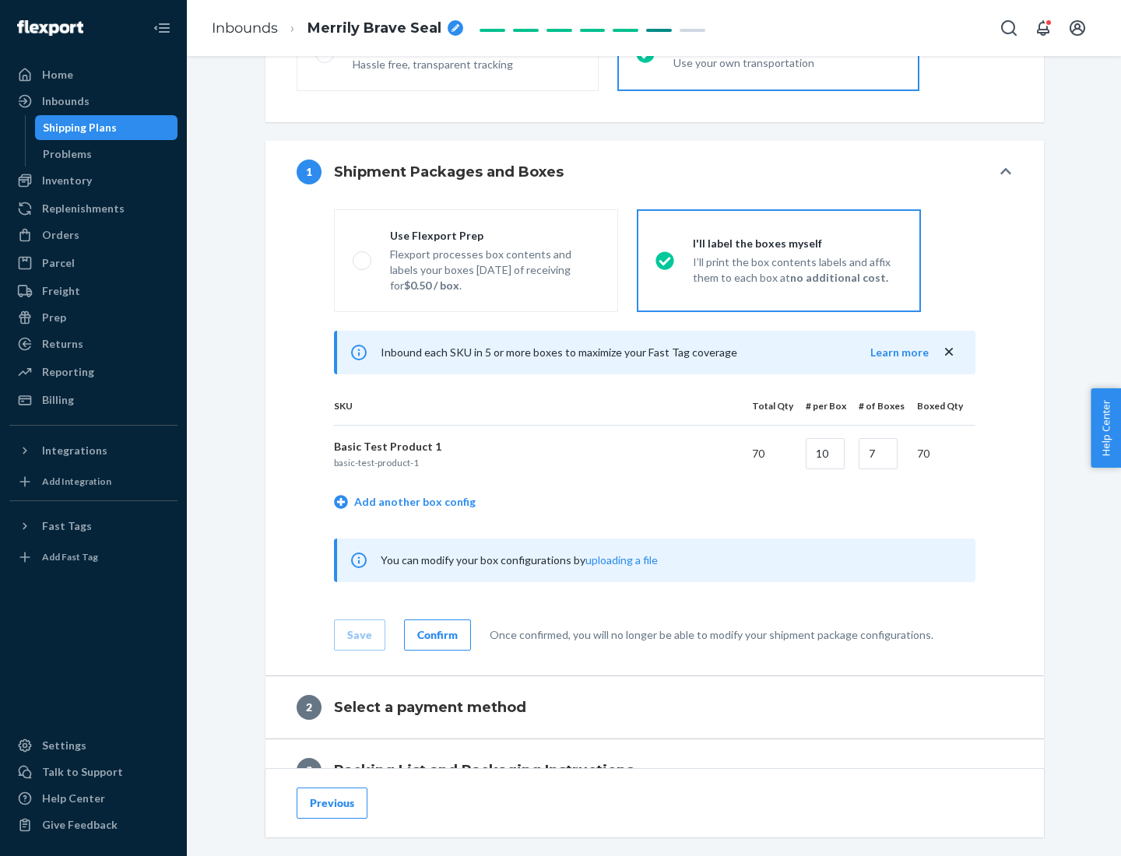
scroll to position [268, 0]
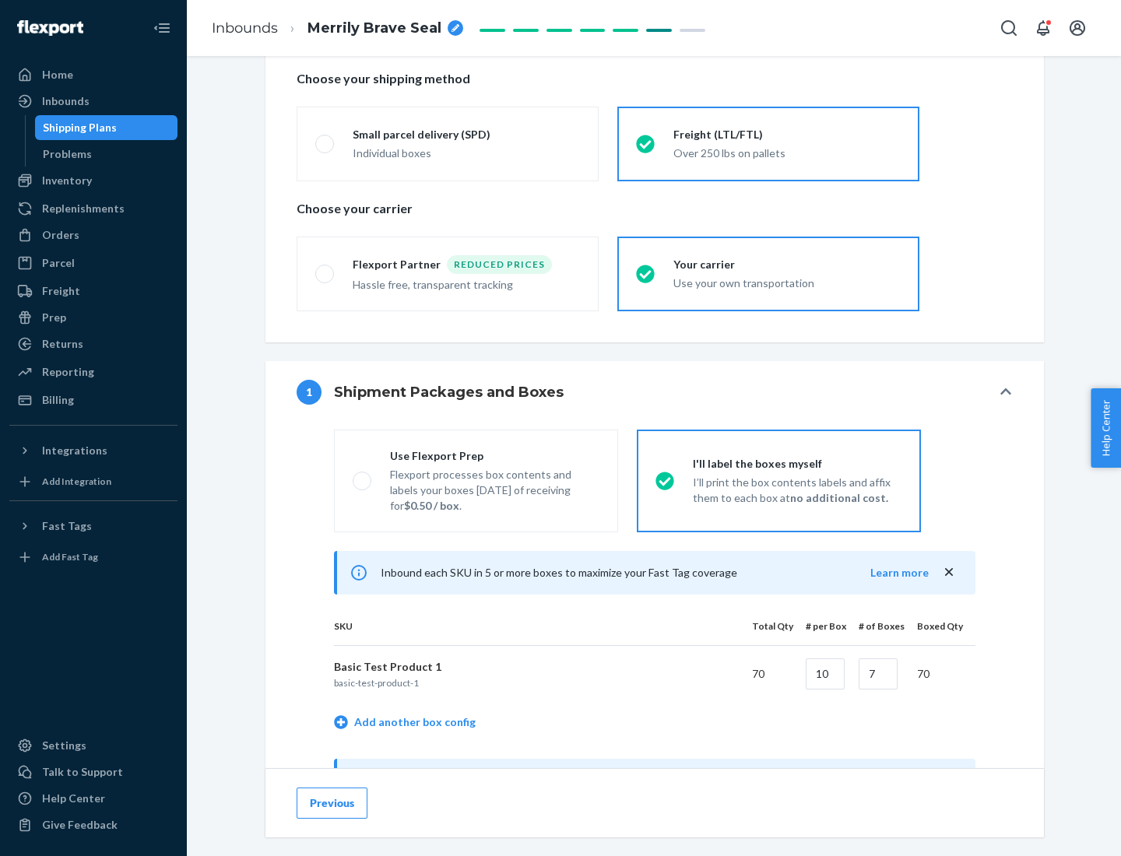
click at [494, 455] on div "Use Flexport Prep" at bounding box center [494, 456] width 209 height 16
click at [363, 475] on input "Use Flexport Prep Flexport processes box contents and labels your boxes [DATE] …" at bounding box center [358, 480] width 10 height 10
radio input "true"
radio input "false"
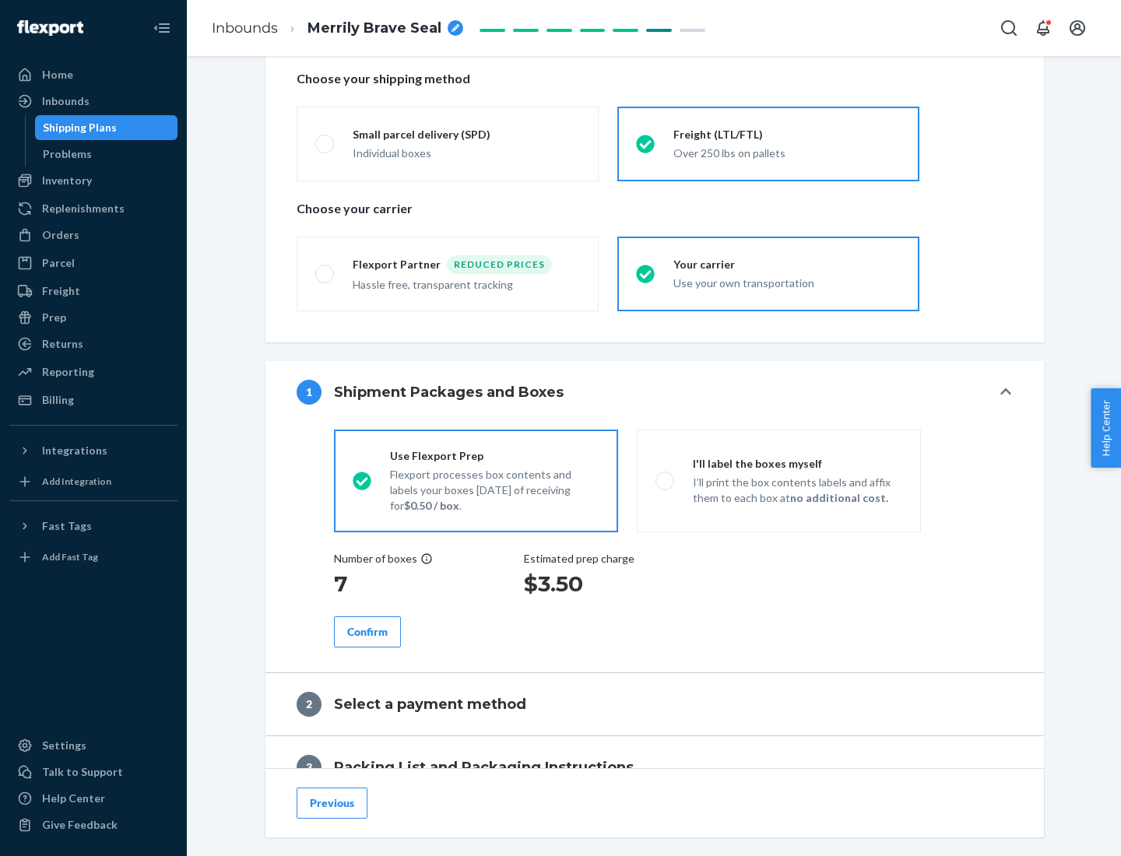
scroll to position [444, 0]
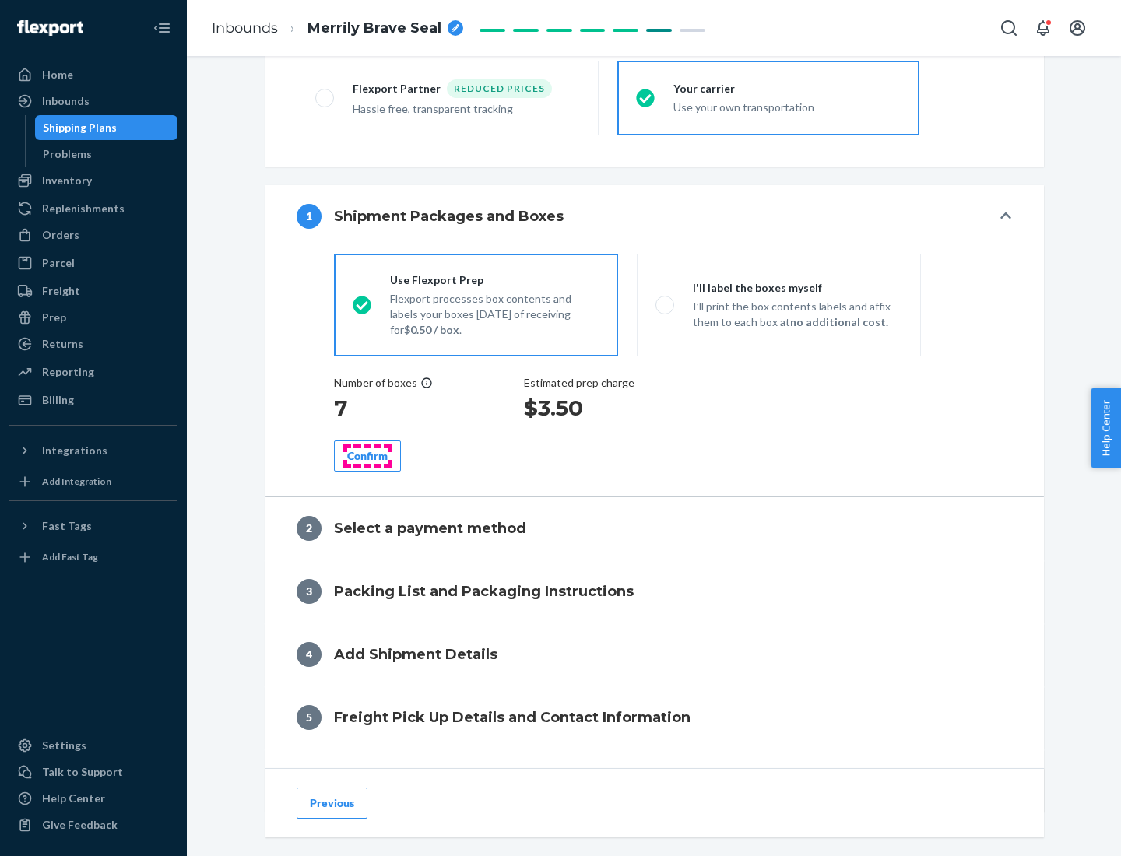
click at [367, 455] on div "Confirm" at bounding box center [367, 456] width 40 height 16
radio input "false"
